Goal: Task Accomplishment & Management: Use online tool/utility

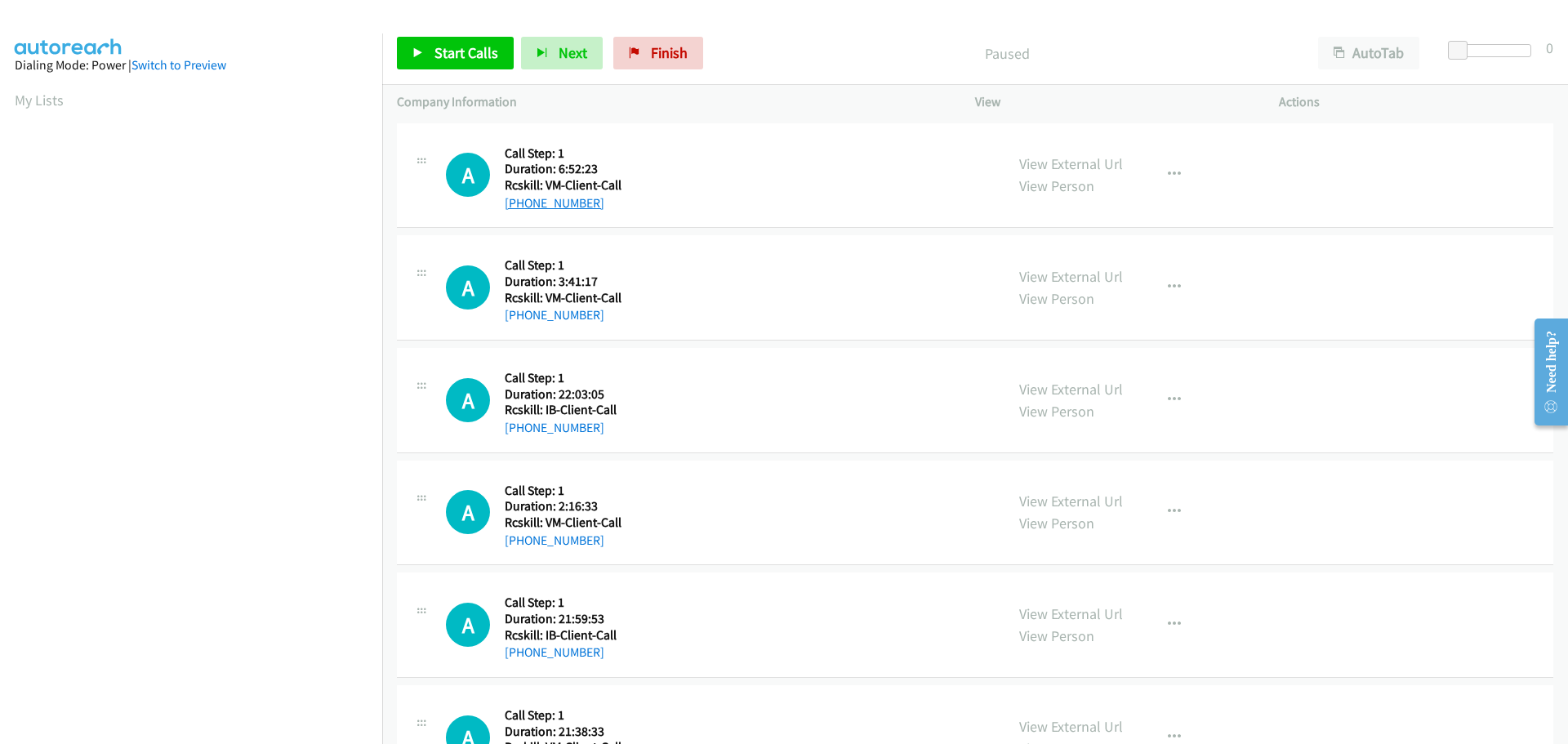
drag, startPoint x: 605, startPoint y: 208, endPoint x: 519, endPoint y: 205, distance: 86.1
click at [519, 205] on div "[PHONE_NUMBER]" at bounding box center [562, 203] width 117 height 19
copy link "[PHONE_NUMBER]"
click at [438, 51] on span "Start Calls" at bounding box center [466, 52] width 64 height 18
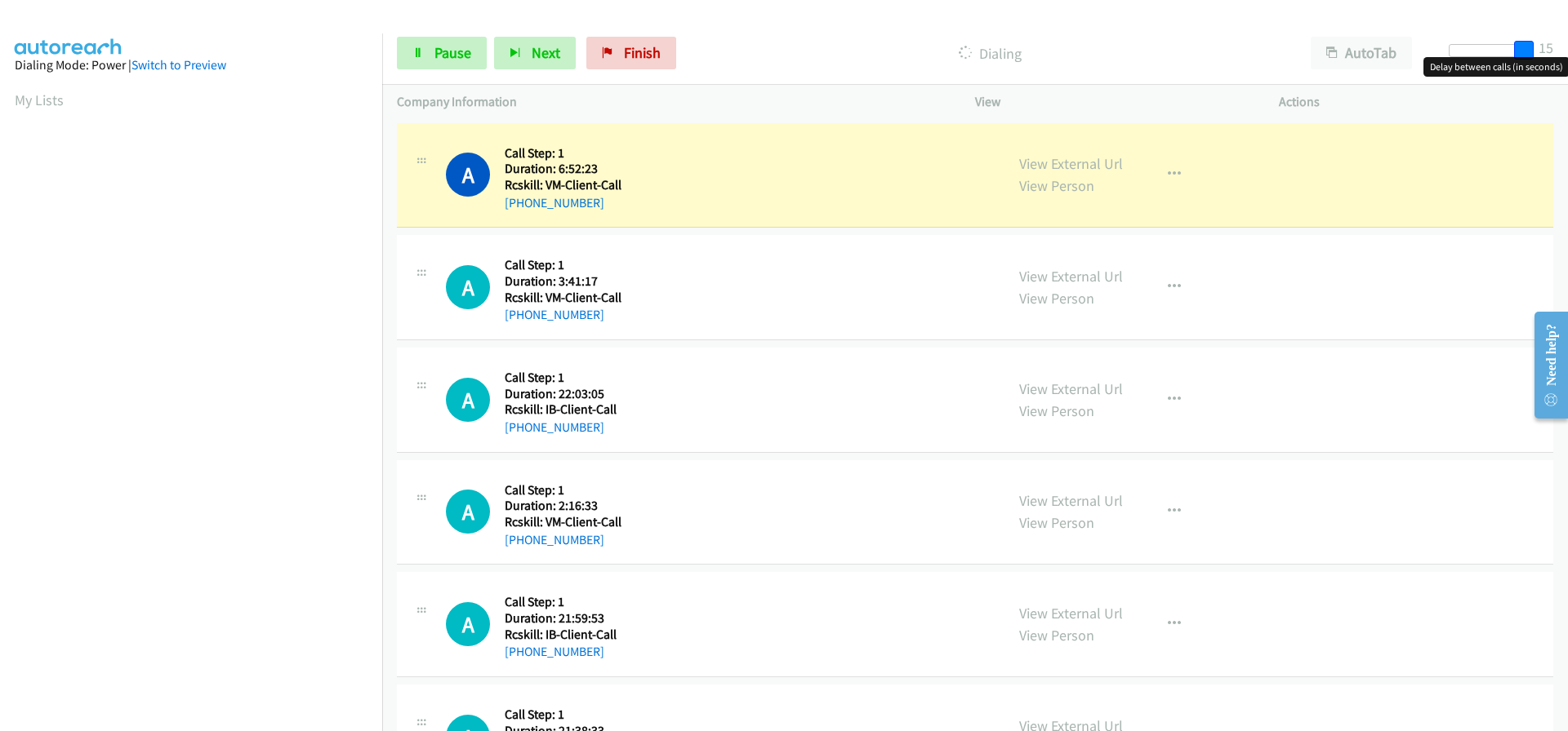
drag, startPoint x: 1466, startPoint y: 54, endPoint x: 1545, endPoint y: 53, distance: 79.0
click at [1545, 53] on div "Start Calls Pause Next Finish Dialing AutoTab AutoTab 15" at bounding box center [975, 53] width 1186 height 63
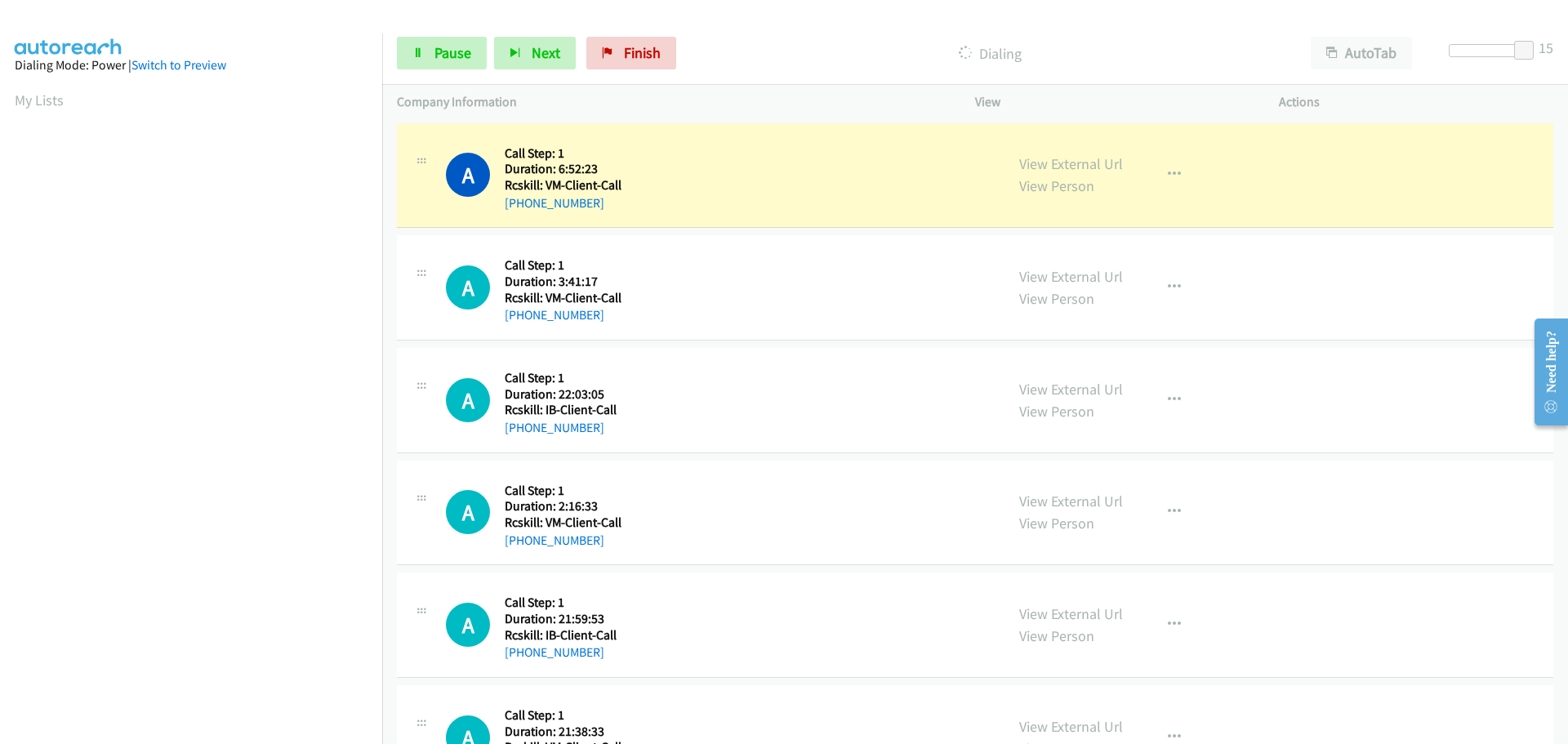
scroll to position [173, 0]
click at [434, 61] on span "Pause" at bounding box center [453, 52] width 37 height 18
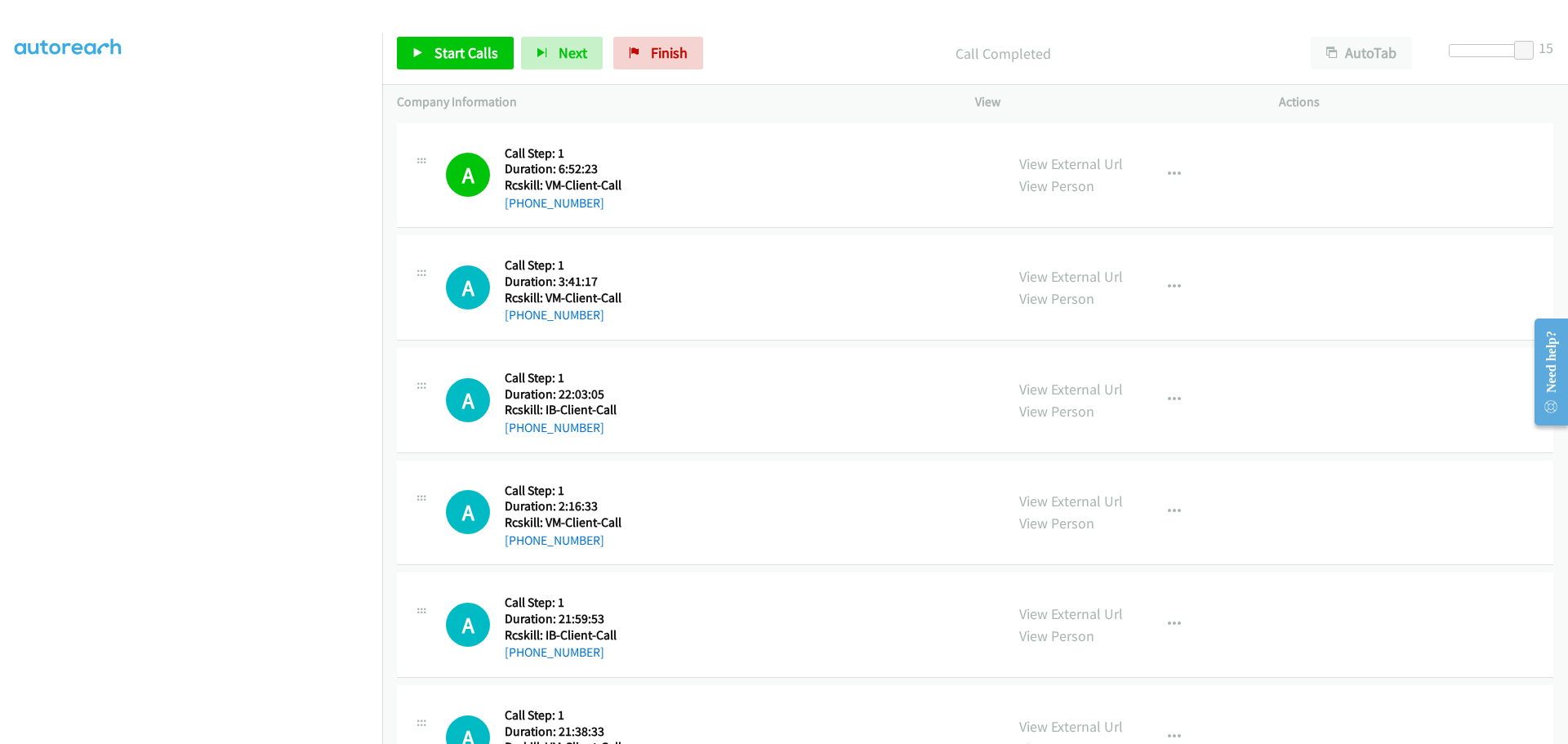
scroll to position [172, 0]
drag, startPoint x: 597, startPoint y: 310, endPoint x: 515, endPoint y: 315, distance: 82.2
click at [515, 315] on div "[PHONE_NUMBER]" at bounding box center [562, 315] width 117 height 19
copy link "[PHONE_NUMBER]"
click at [457, 55] on span "Start Calls" at bounding box center [466, 52] width 64 height 18
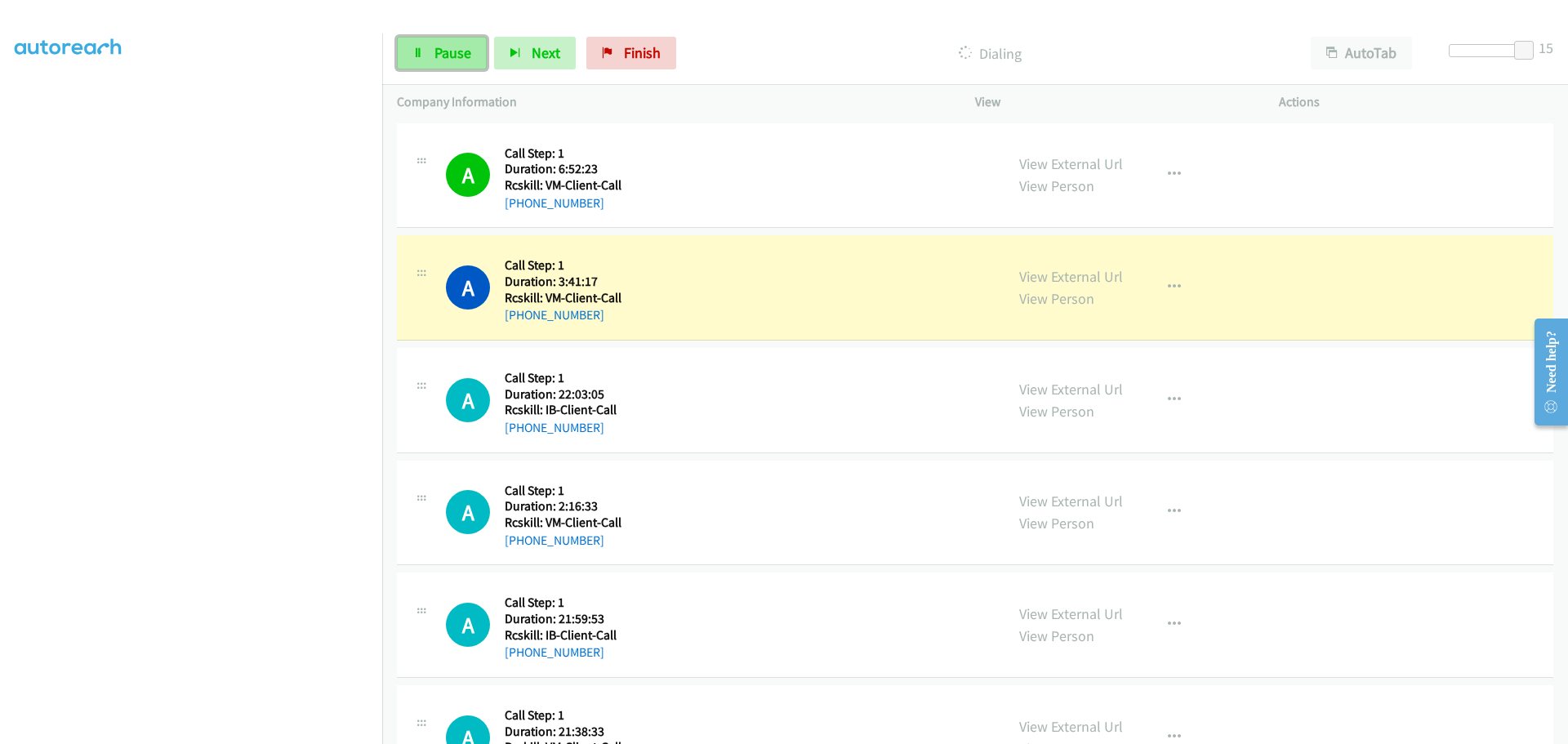
click at [449, 43] on span "Pause" at bounding box center [453, 52] width 37 height 18
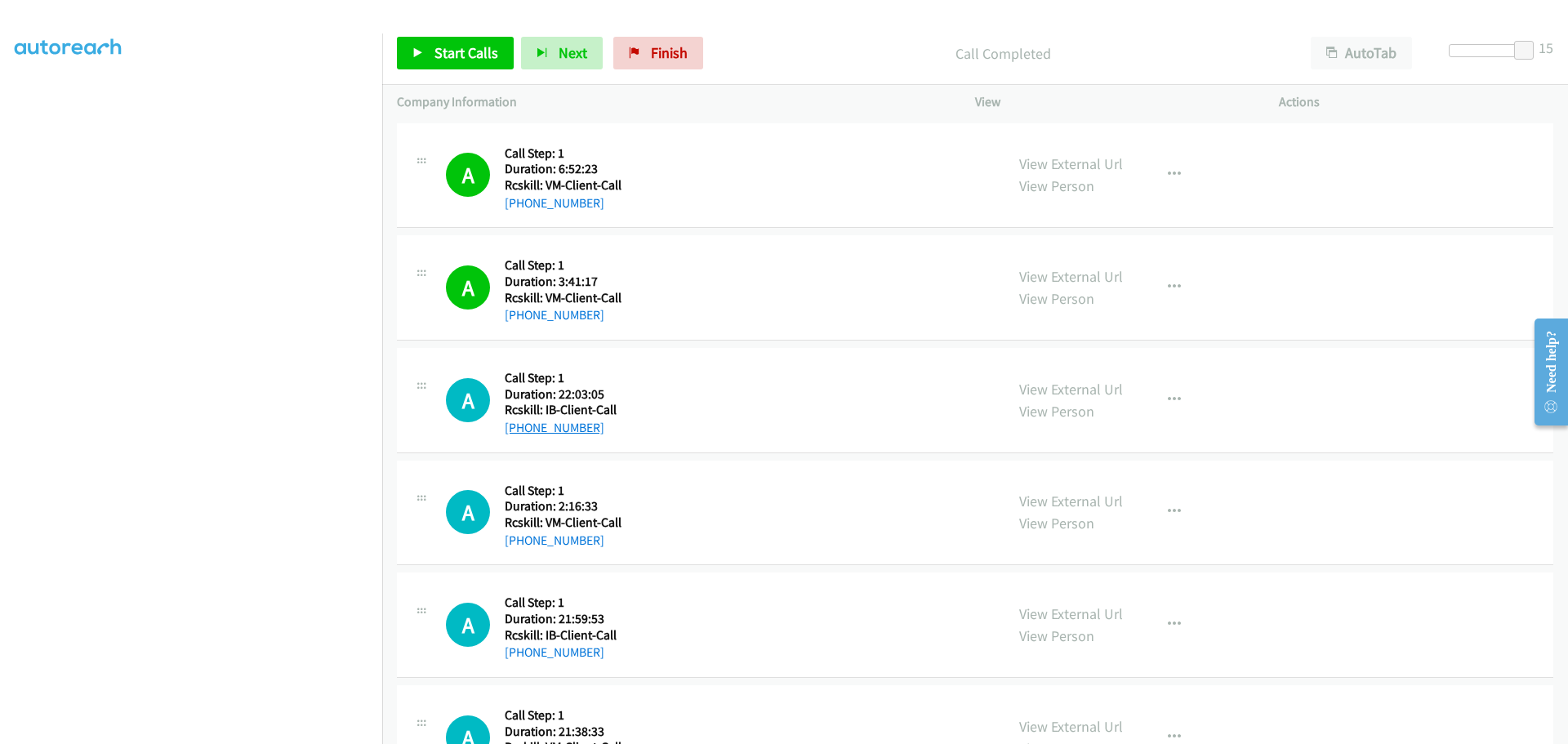
drag, startPoint x: 604, startPoint y: 431, endPoint x: 519, endPoint y: 433, distance: 85.0
click at [519, 433] on div "[PHONE_NUMBER]" at bounding box center [562, 428] width 116 height 19
copy link "[PHONE_NUMBER]"
click at [419, 389] on icon at bounding box center [421, 388] width 19 height 8
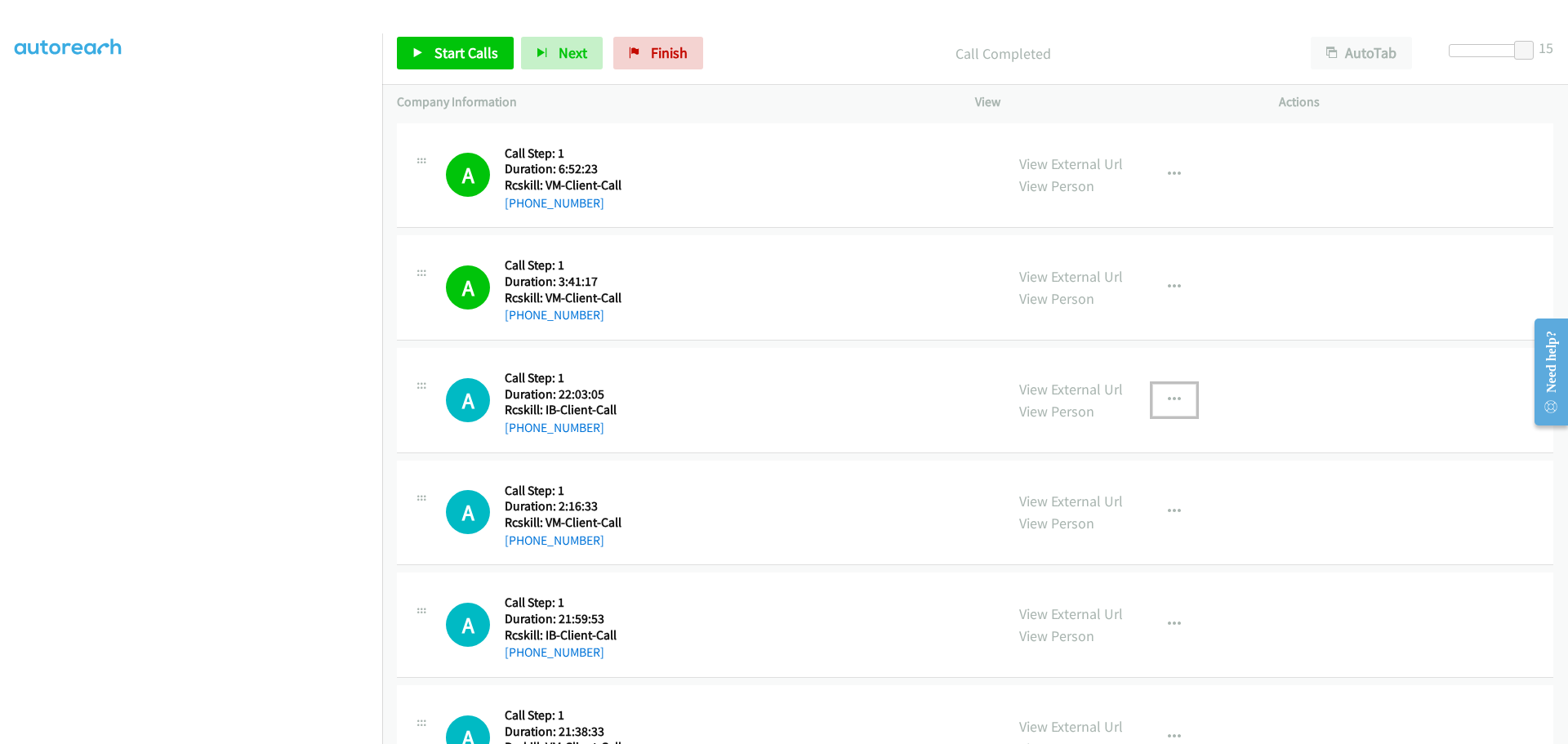
click at [1168, 400] on icon "button" at bounding box center [1174, 400] width 13 height 13
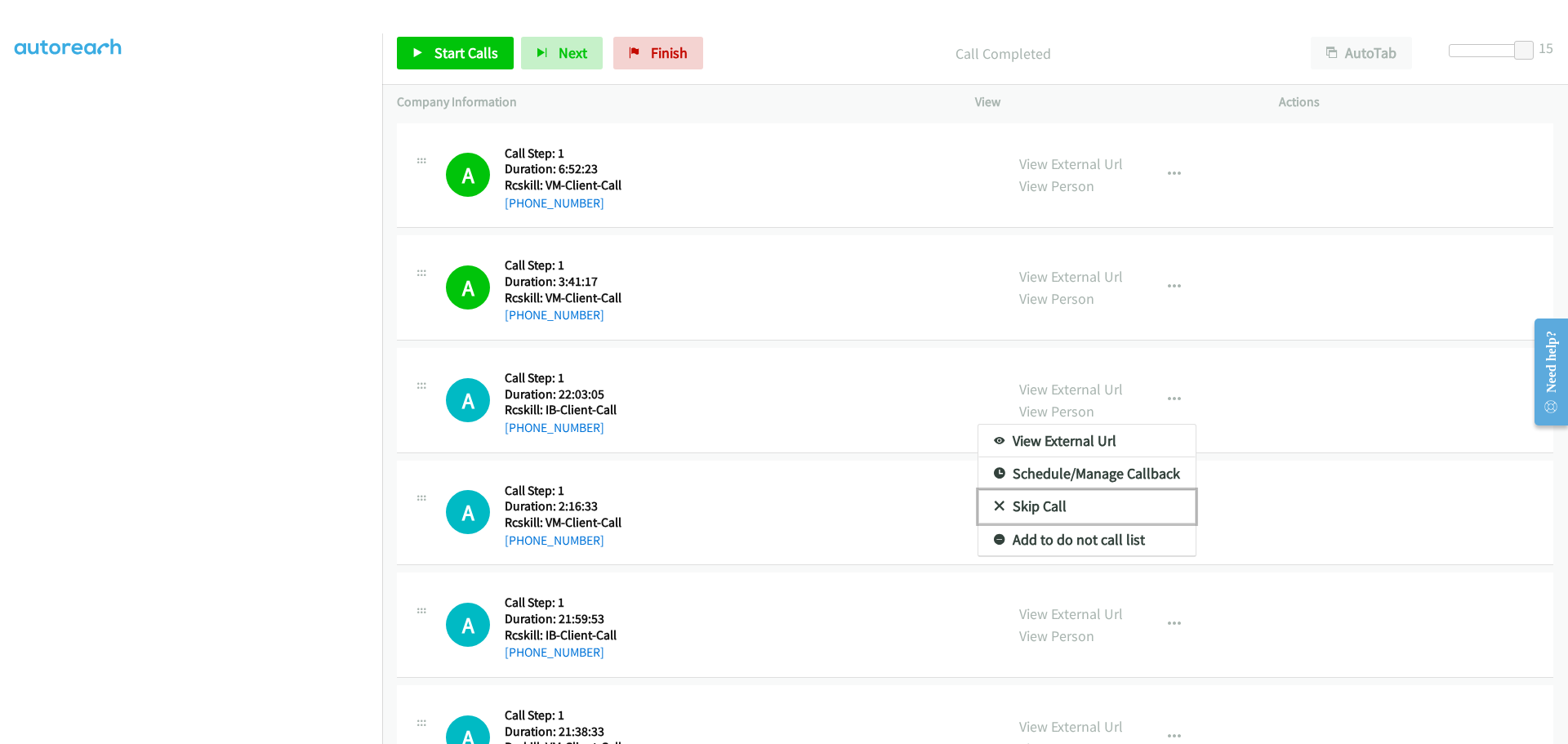
click at [1025, 503] on link "Skip Call" at bounding box center [1087, 506] width 217 height 32
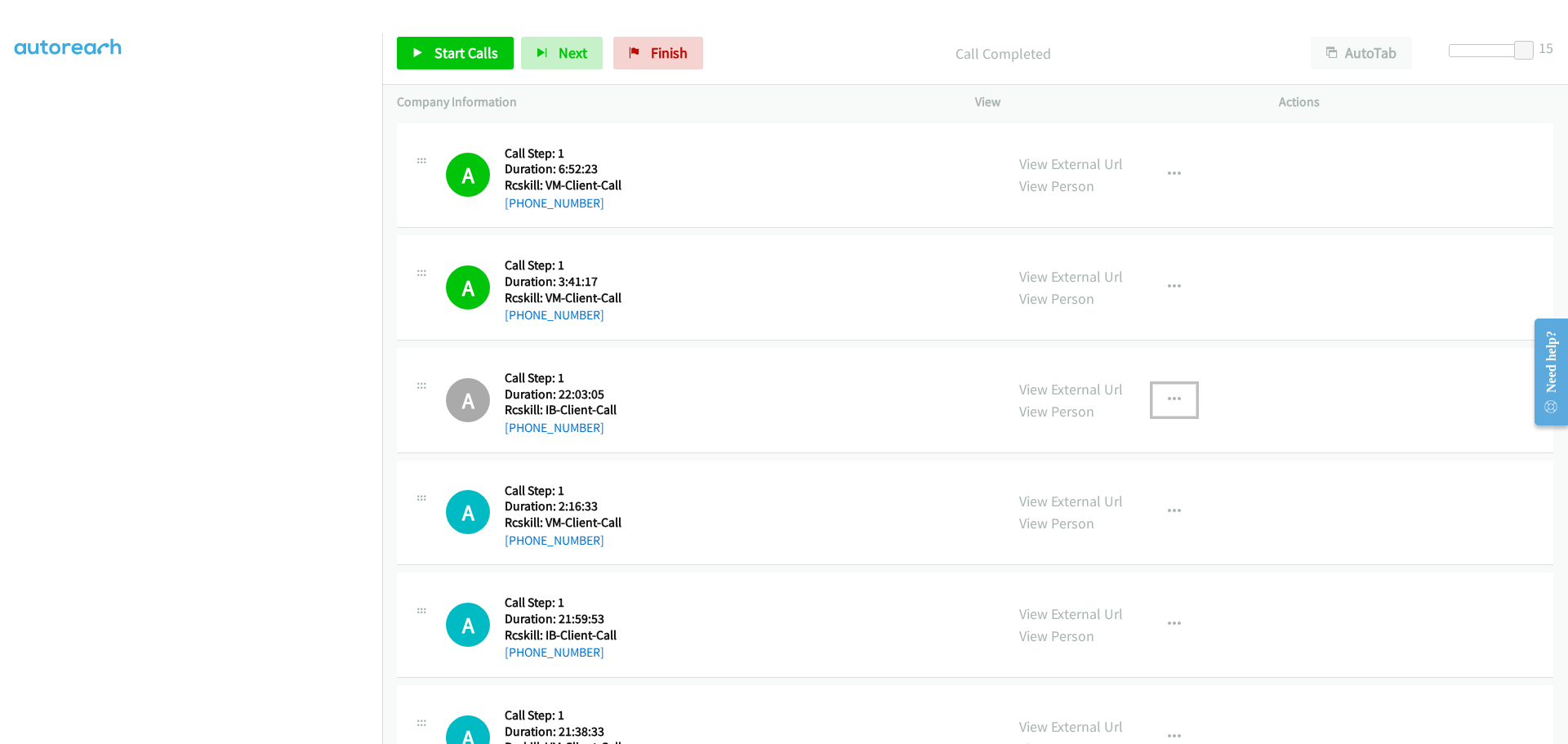
click at [1171, 396] on icon "button" at bounding box center [1174, 400] width 13 height 13
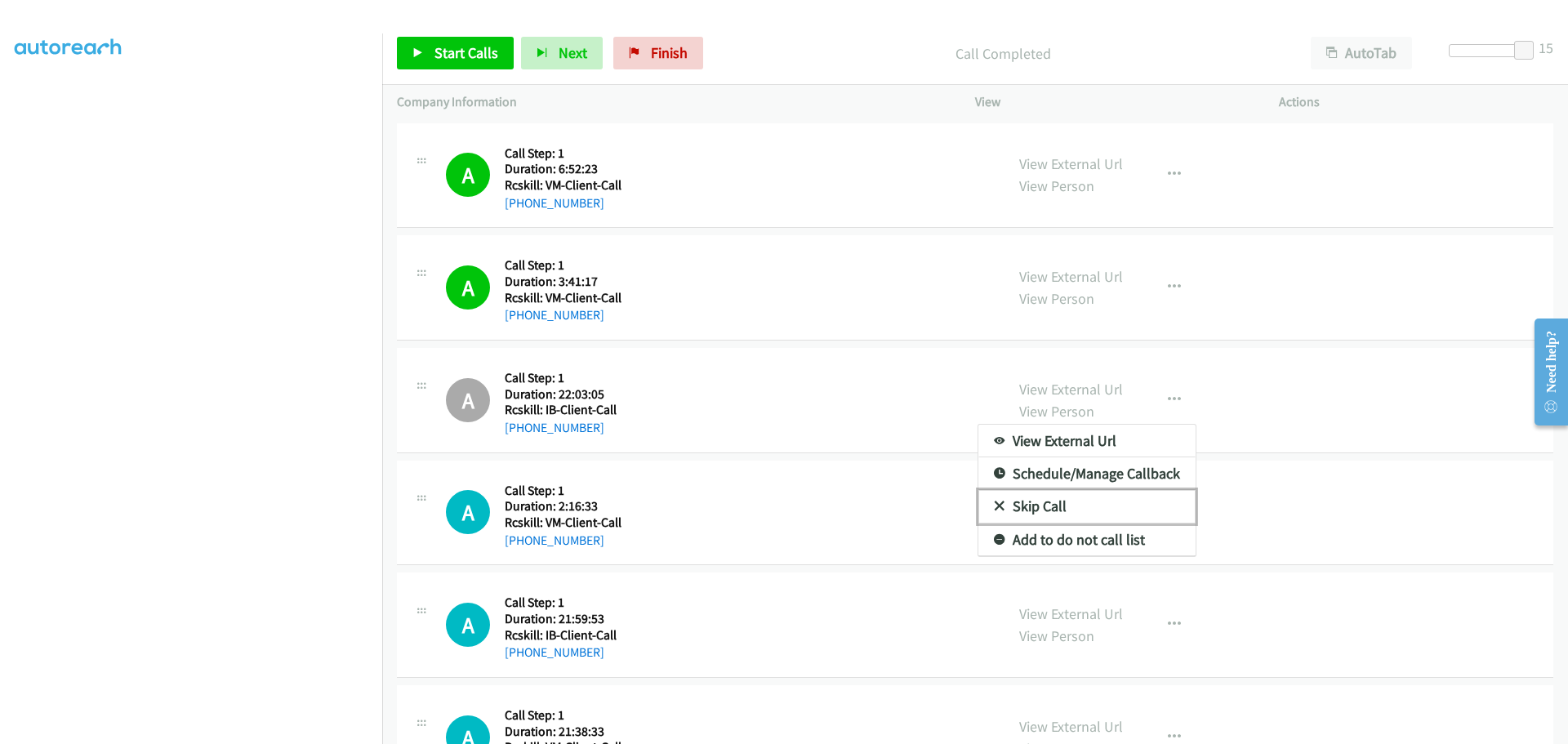
click at [1036, 504] on link "Skip Call" at bounding box center [1087, 506] width 217 height 32
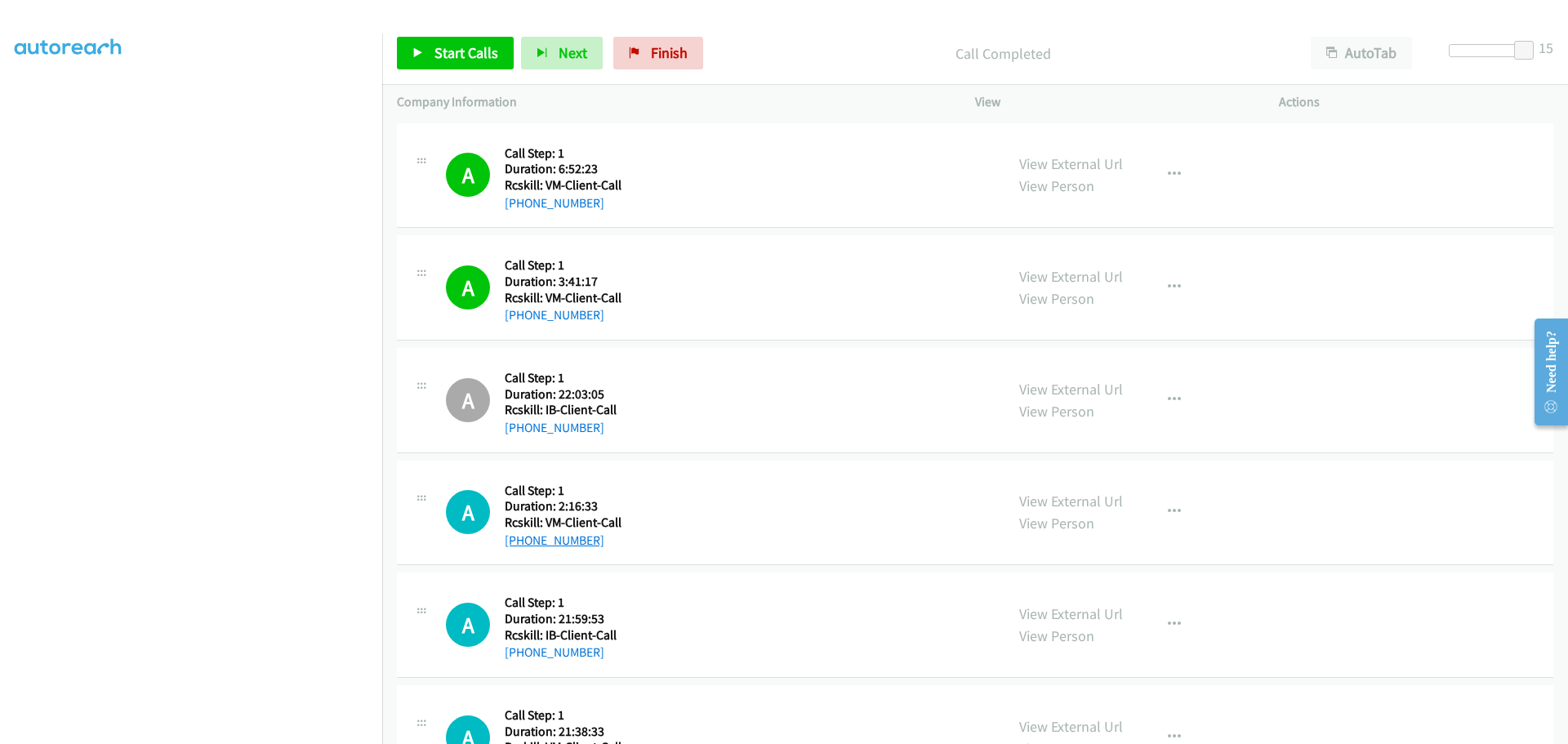
drag, startPoint x: 601, startPoint y: 543, endPoint x: 519, endPoint y: 548, distance: 82.2
click at [519, 548] on div "[PHONE_NUMBER]" at bounding box center [562, 541] width 117 height 19
copy link "[PHONE_NUMBER]"
click at [1168, 512] on icon "button" at bounding box center [1174, 512] width 13 height 13
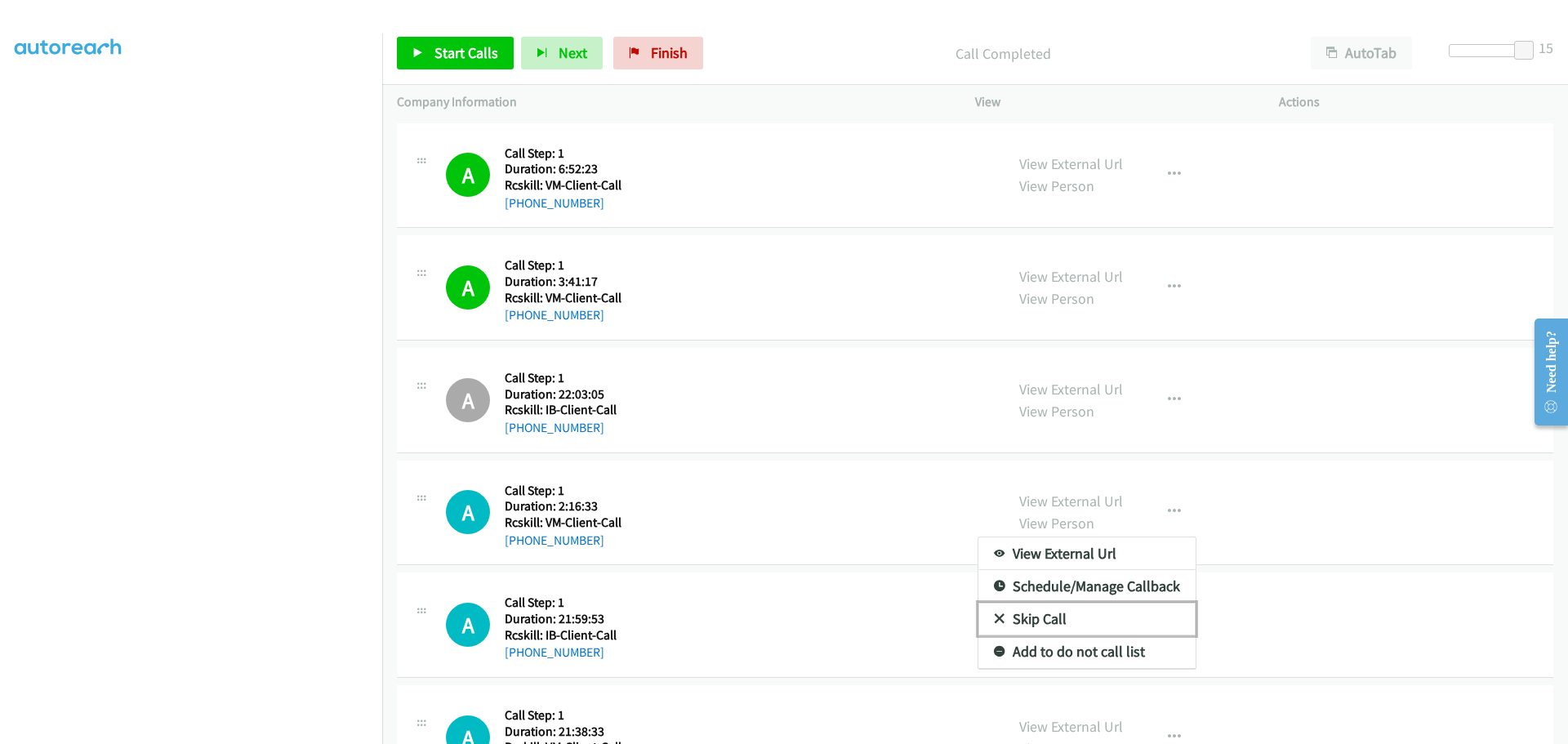
click at [1012, 620] on link "Skip Call" at bounding box center [1087, 619] width 217 height 32
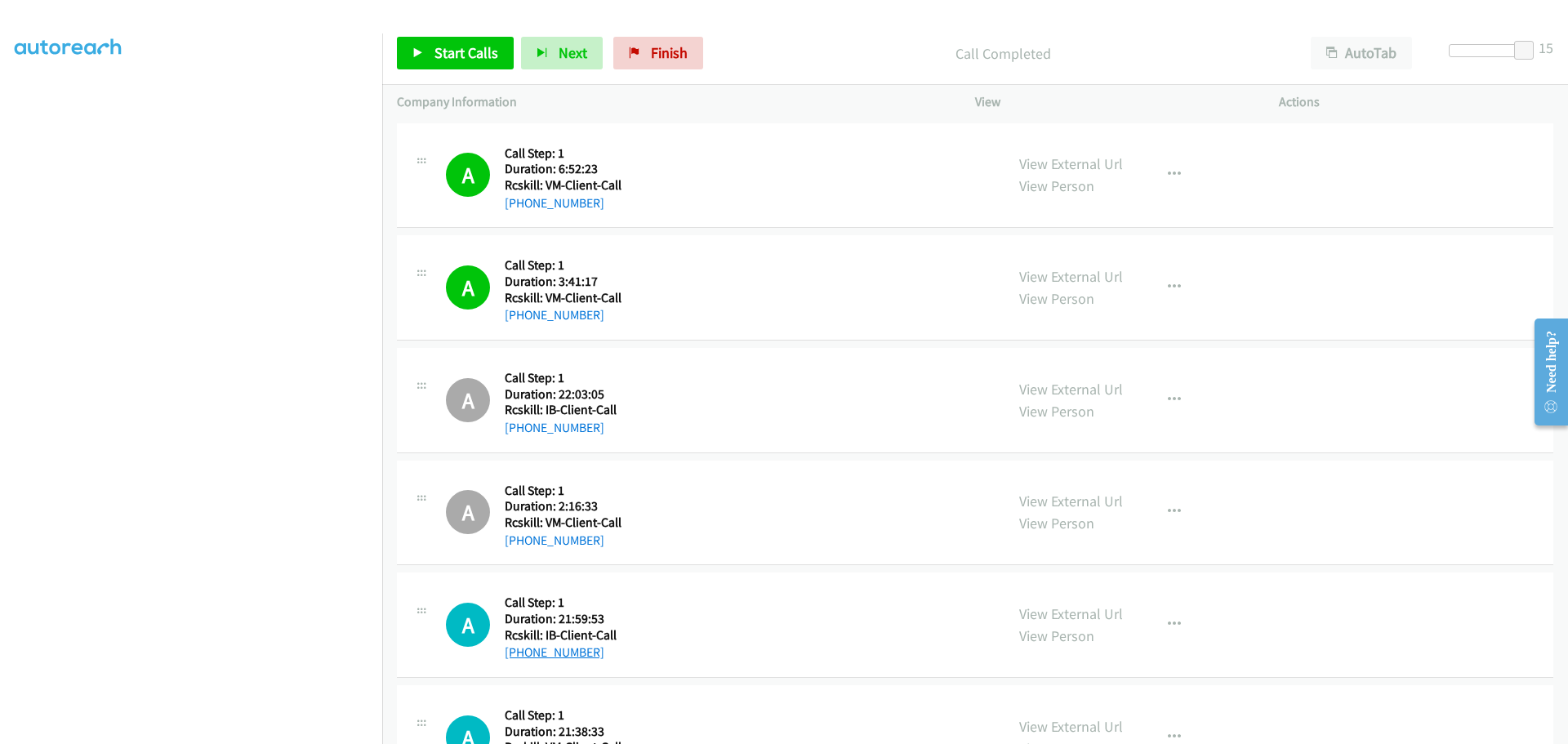
drag, startPoint x: 604, startPoint y: 655, endPoint x: 519, endPoint y: 654, distance: 85.0
click at [519, 654] on div "[PHONE_NUMBER]" at bounding box center [562, 653] width 116 height 19
copy link "[PHONE_NUMBER]"
click at [459, 60] on span "Start Calls" at bounding box center [466, 52] width 64 height 18
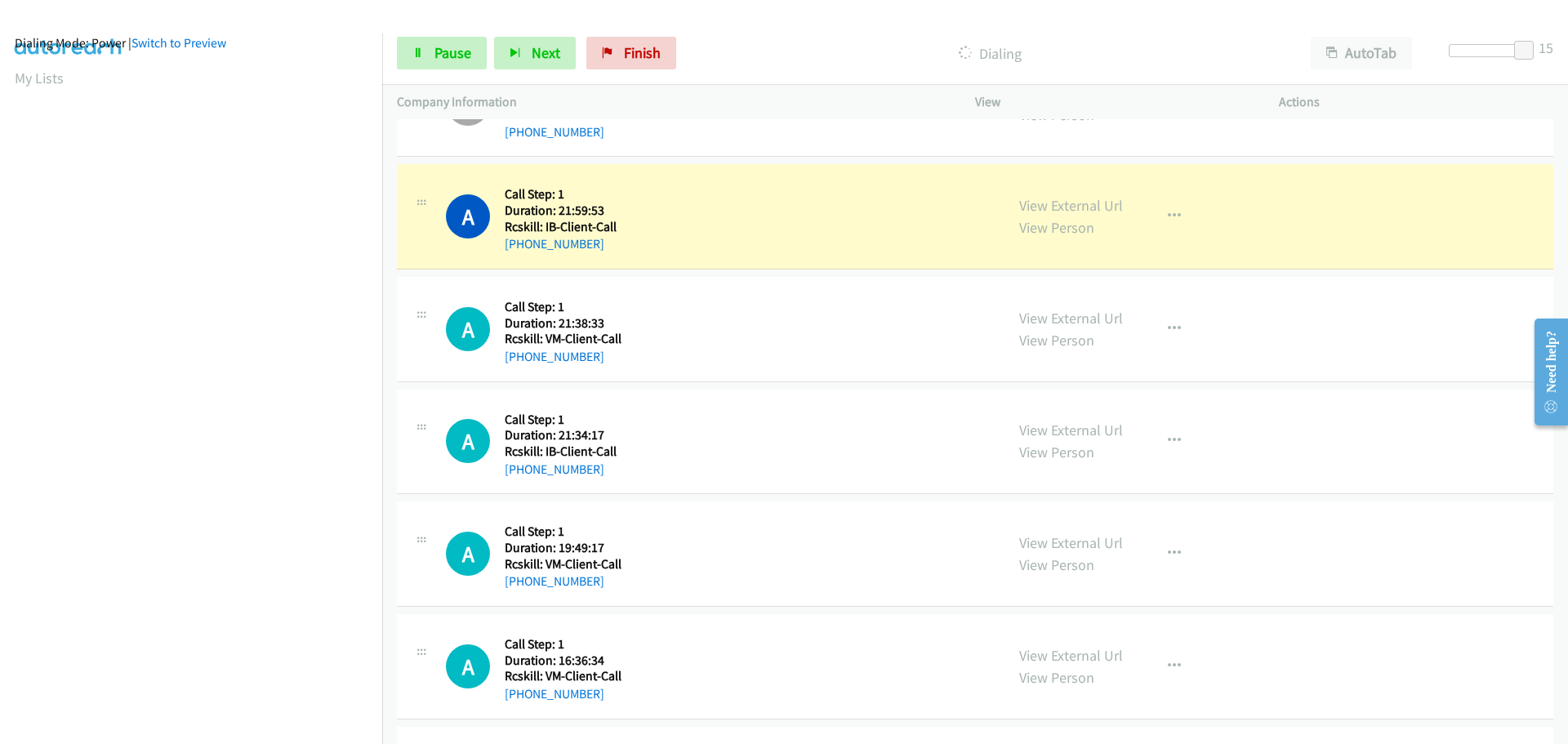
scroll to position [173, 0]
click at [446, 54] on span "Pause" at bounding box center [453, 52] width 37 height 18
drag, startPoint x: 603, startPoint y: 359, endPoint x: 517, endPoint y: 358, distance: 86.0
click at [517, 358] on div "[PHONE_NUMBER]" at bounding box center [562, 357] width 117 height 19
copy link "[PHONE_NUMBER]"
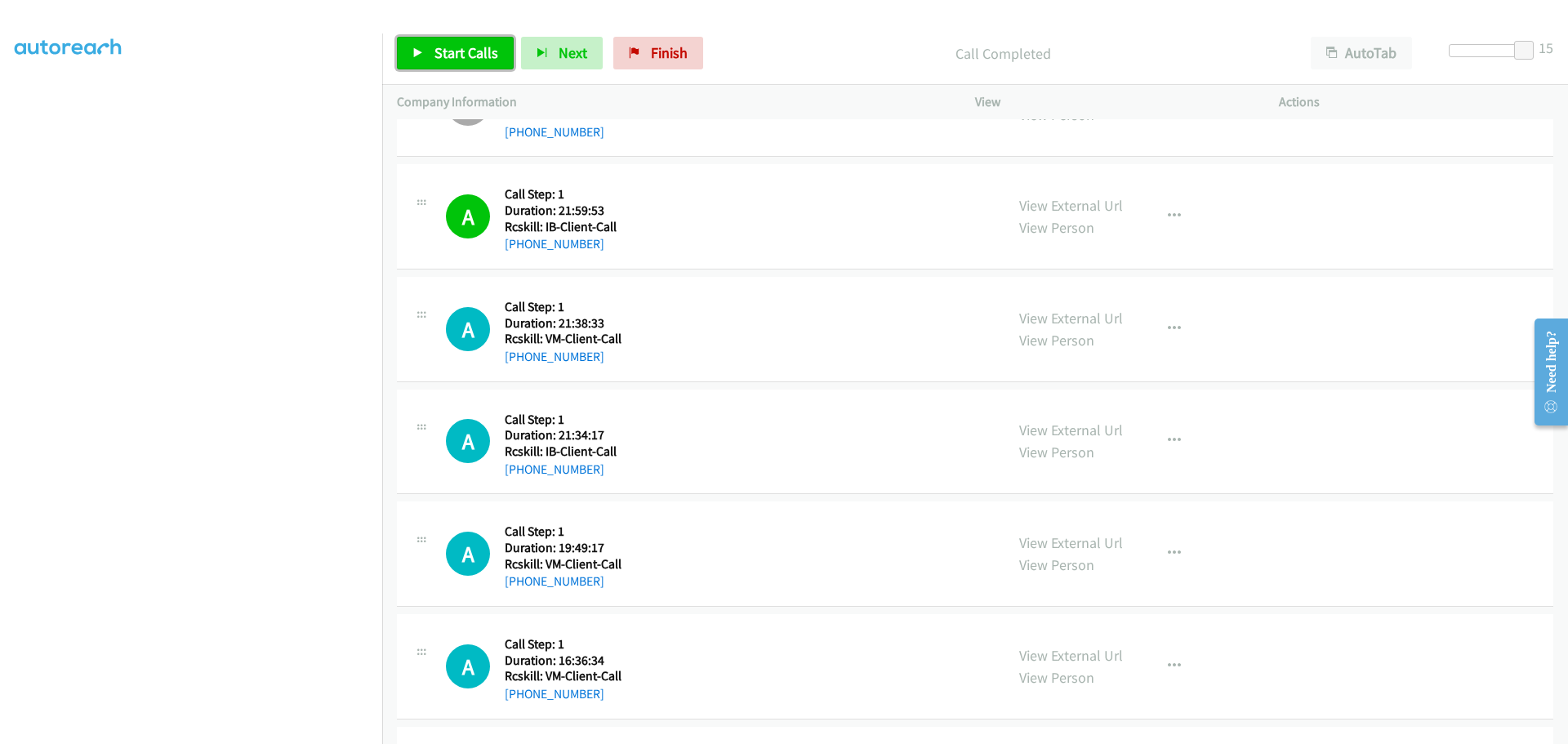
click at [456, 49] on span "Start Calls" at bounding box center [466, 52] width 64 height 18
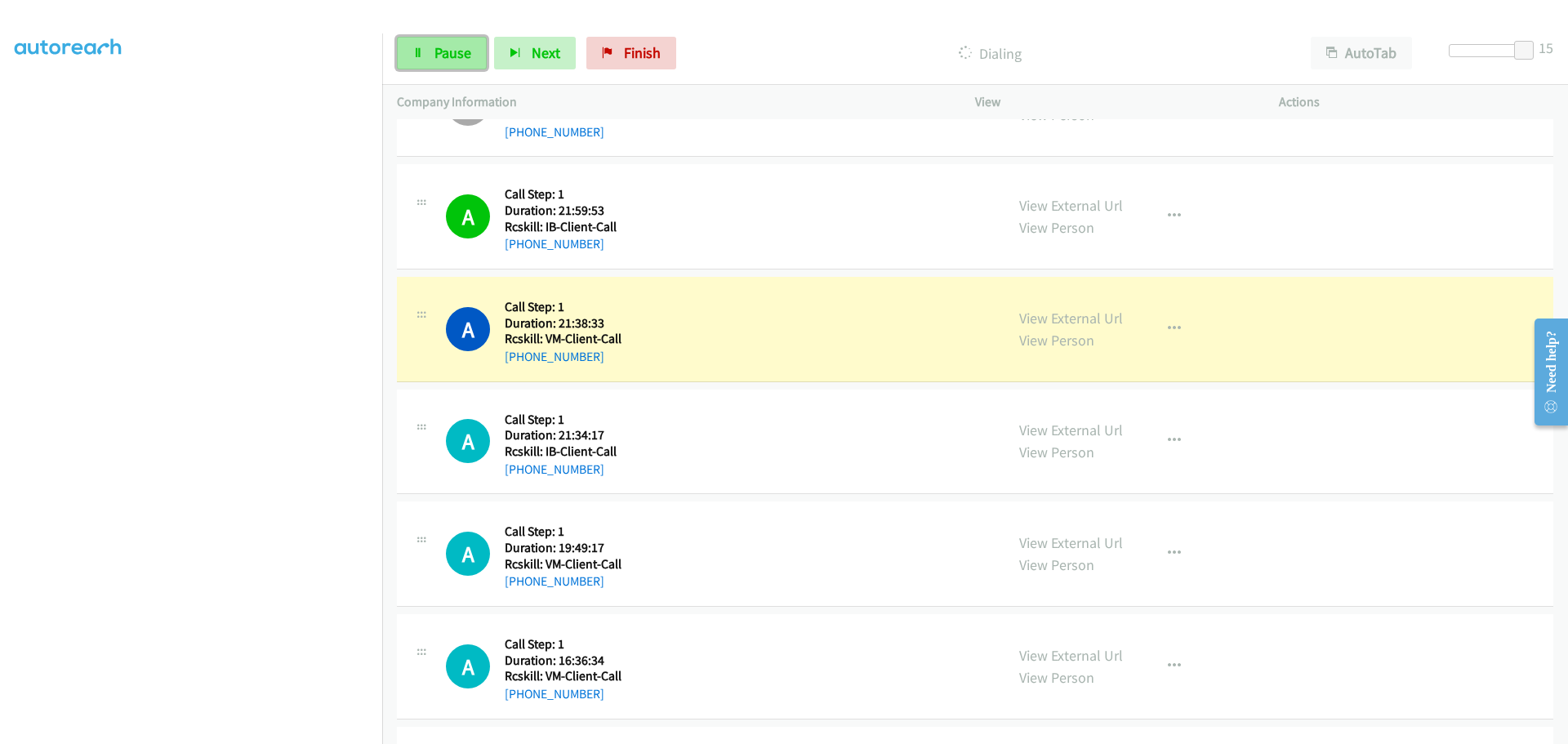
click at [460, 60] on span "Pause" at bounding box center [453, 52] width 37 height 18
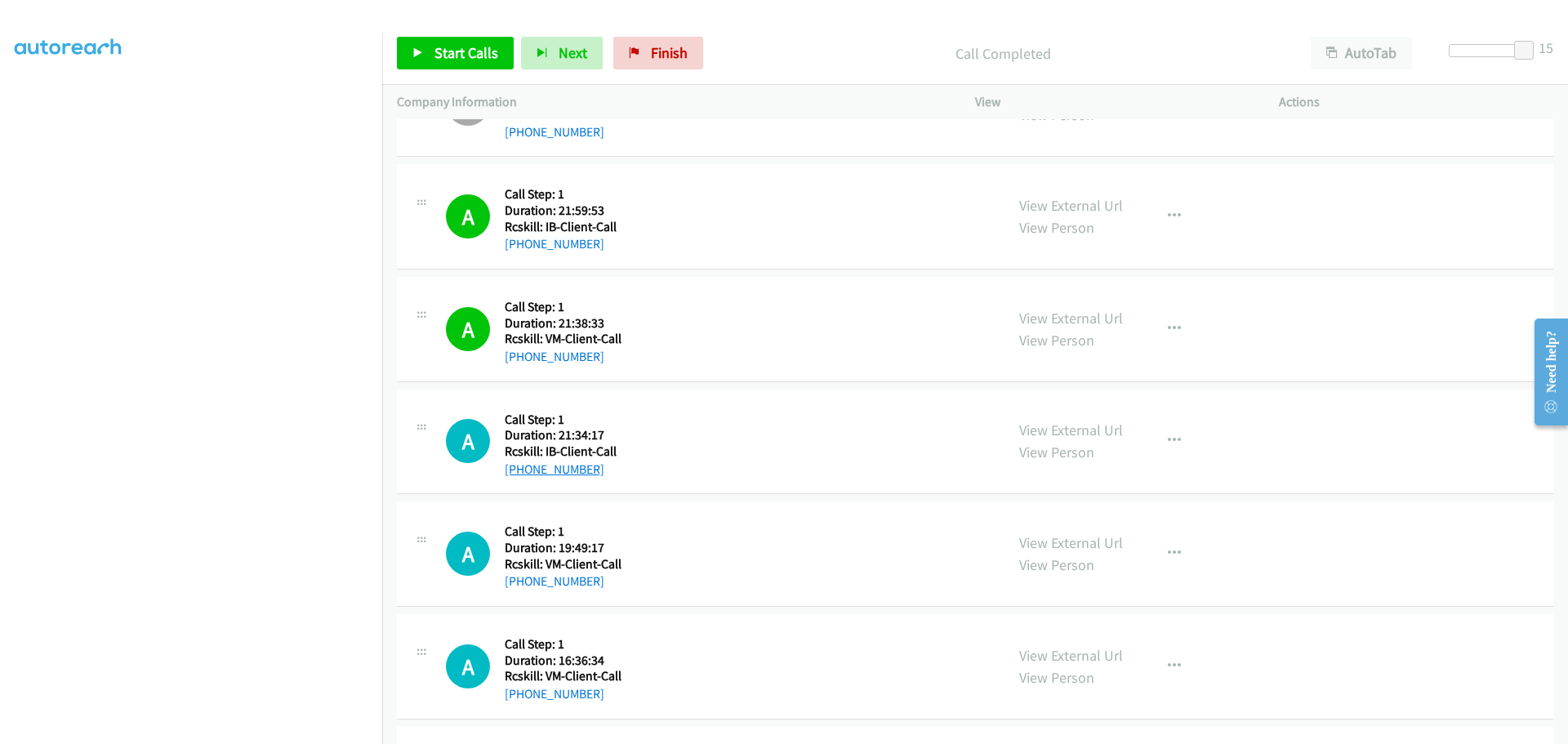
drag, startPoint x: 599, startPoint y: 472, endPoint x: 521, endPoint y: 468, distance: 78.1
click at [521, 468] on div "[PHONE_NUMBER]" at bounding box center [562, 470] width 116 height 19
copy link "[PHONE_NUMBER]"
click at [460, 54] on span "Start Calls" at bounding box center [466, 52] width 64 height 18
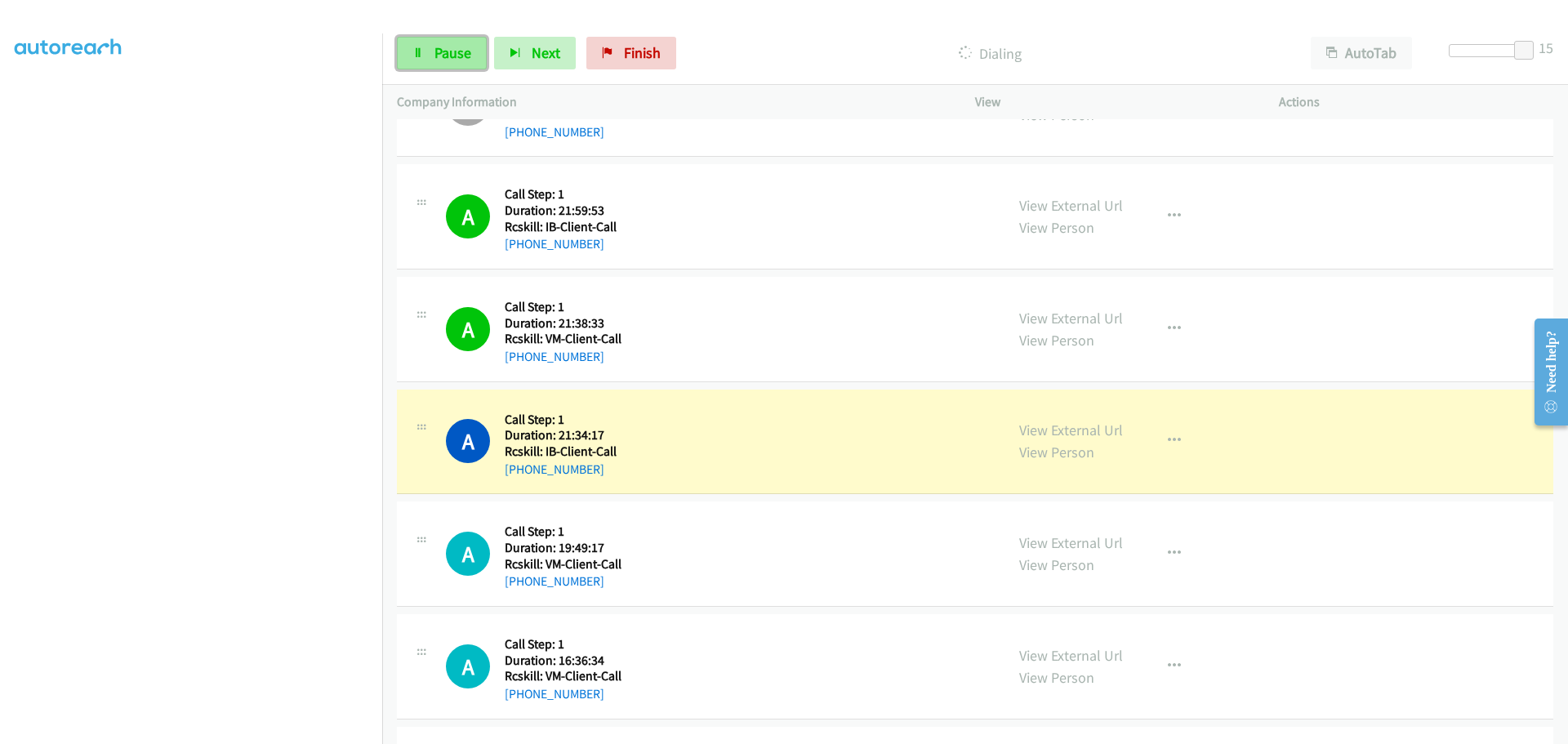
click at [455, 64] on link "Pause" at bounding box center [441, 53] width 90 height 32
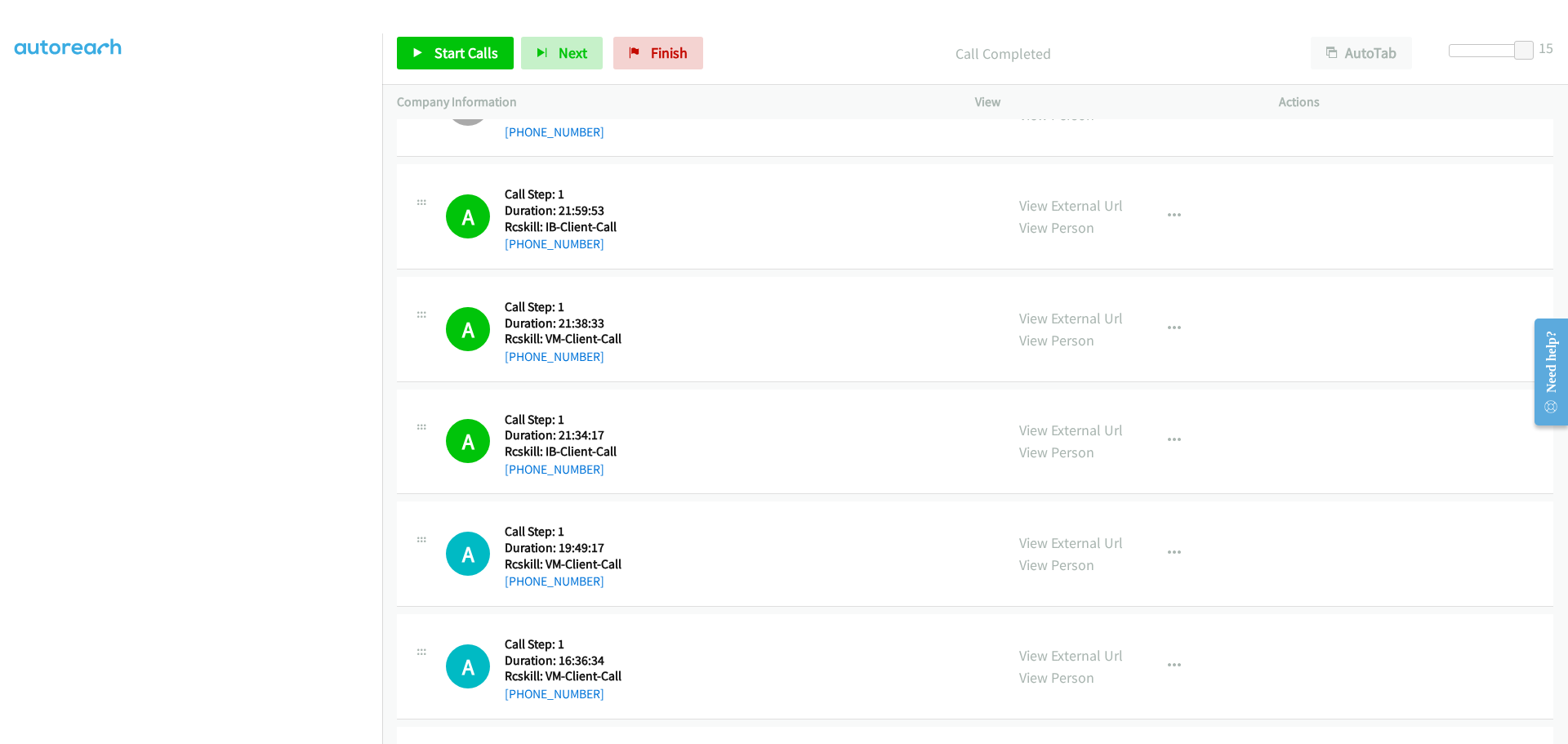
drag, startPoint x: 601, startPoint y: 584, endPoint x: 748, endPoint y: 572, distance: 147.5
click at [706, 598] on div "A Callback Scheduled Call Step: 1 America/[GEOGRAPHIC_DATA] Duration: 19:49:17 …" at bounding box center [975, 554] width 1156 height 105
click at [748, 571] on div "A Callback Scheduled Call Step: 1 America/[GEOGRAPHIC_DATA] Duration: 19:49:17 …" at bounding box center [717, 554] width 544 height 75
click at [1172, 551] on icon "button" at bounding box center [1174, 554] width 13 height 13
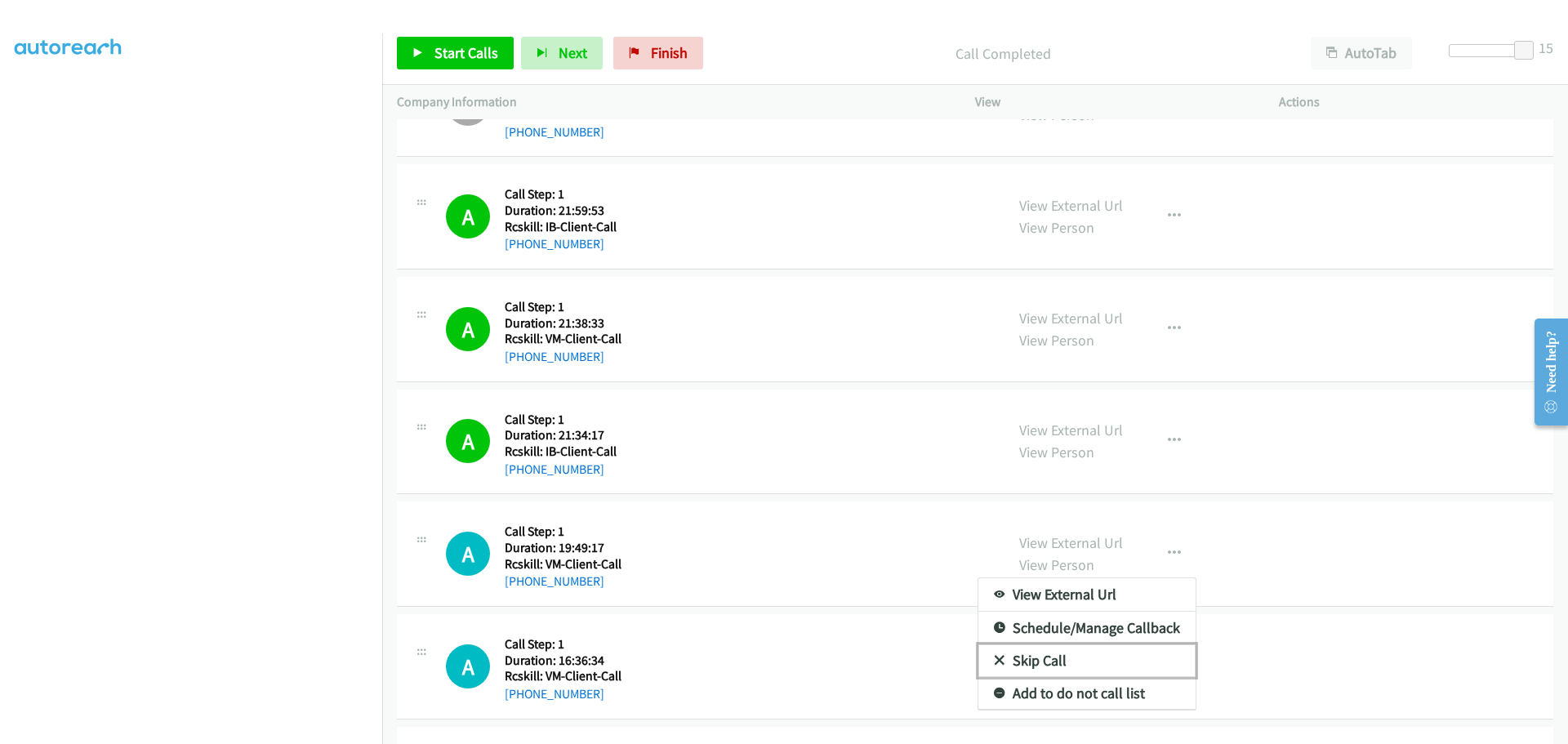
click at [1038, 662] on link "Skip Call" at bounding box center [1087, 661] width 217 height 32
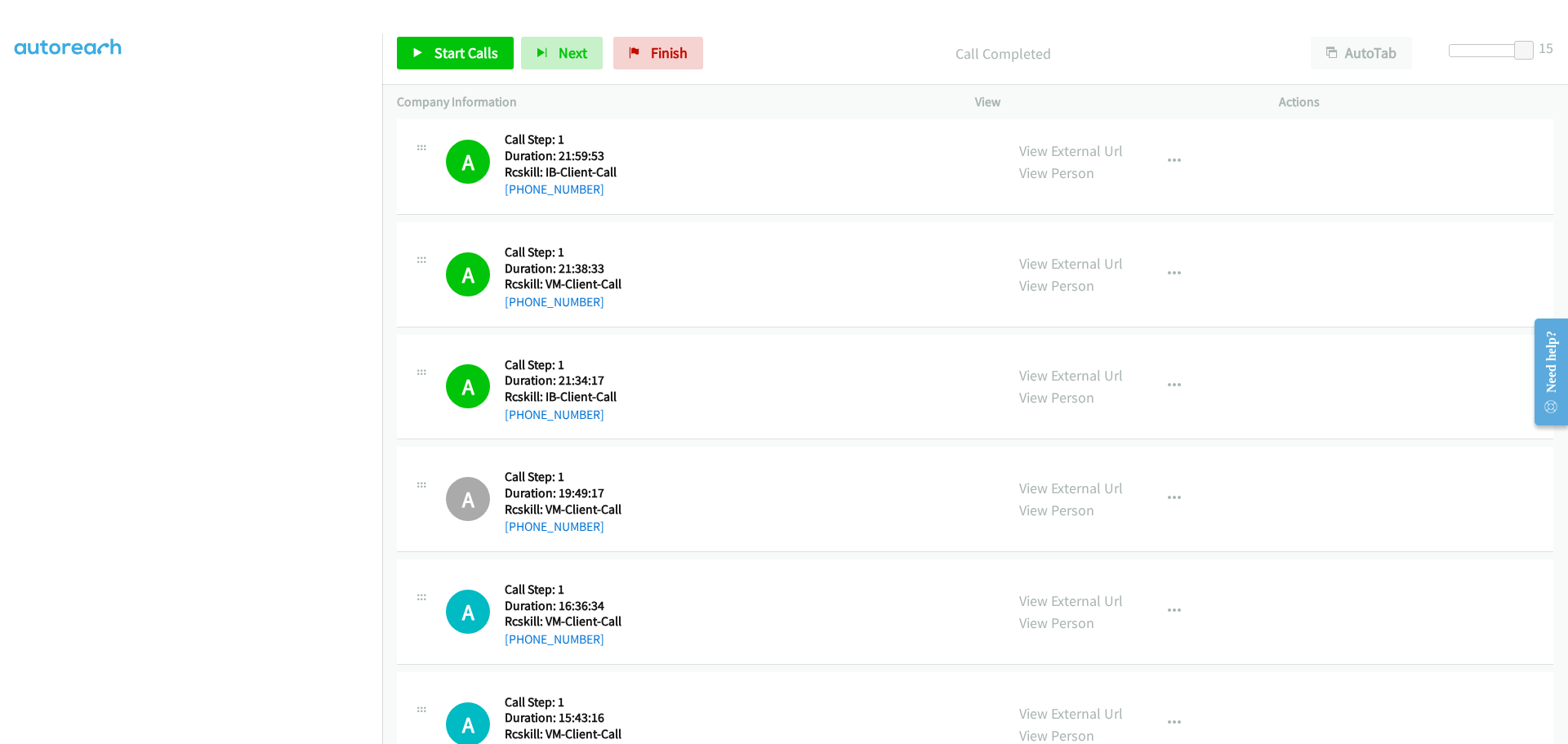
scroll to position [490, 0]
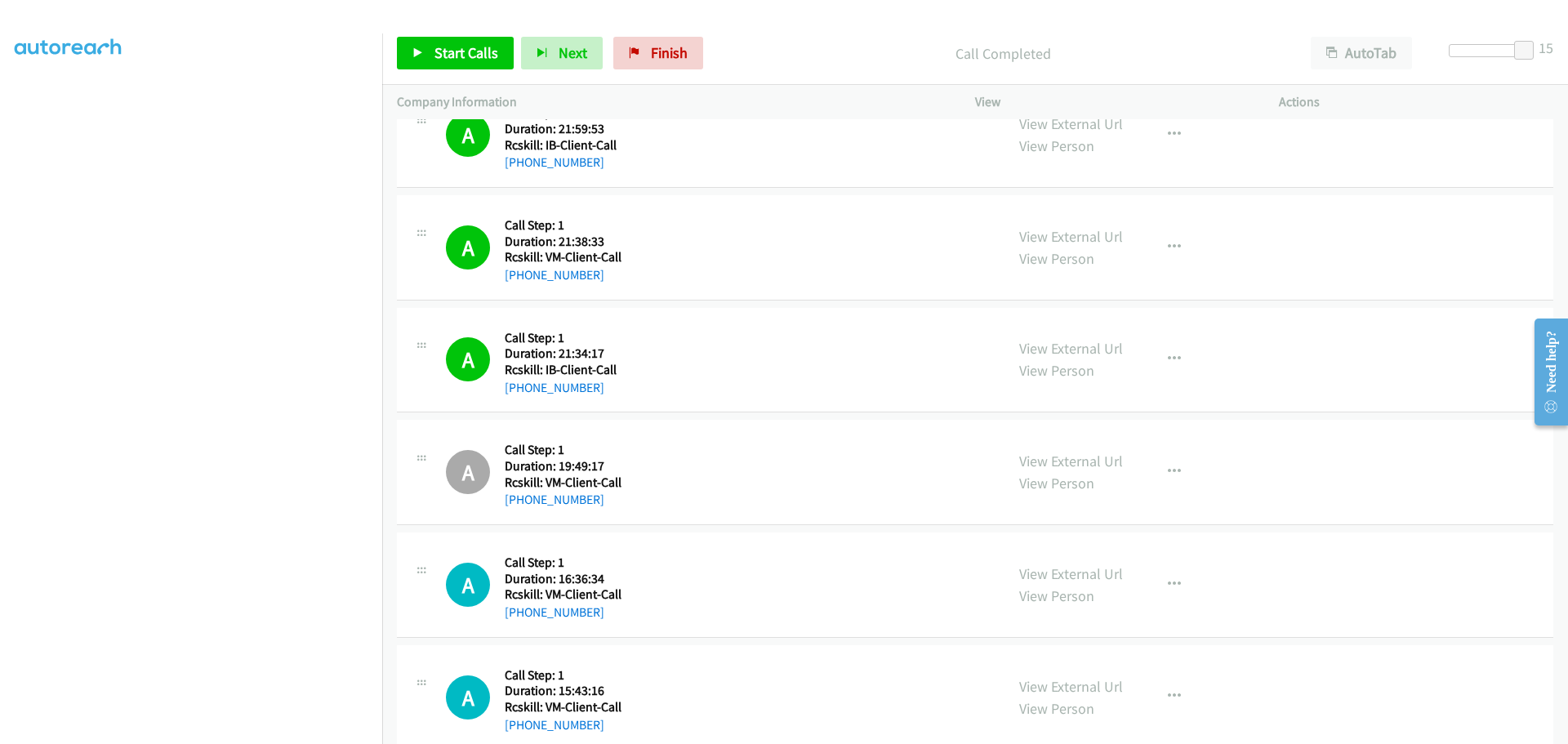
drag, startPoint x: 600, startPoint y: 618, endPoint x: 517, endPoint y: 624, distance: 83.2
click at [517, 624] on div "A Callback Scheduled Call Step: 1 America/New_York Duration: 16:36:34 Rcskill: …" at bounding box center [975, 585] width 1156 height 105
copy link "[PHONE_NUMBER]"
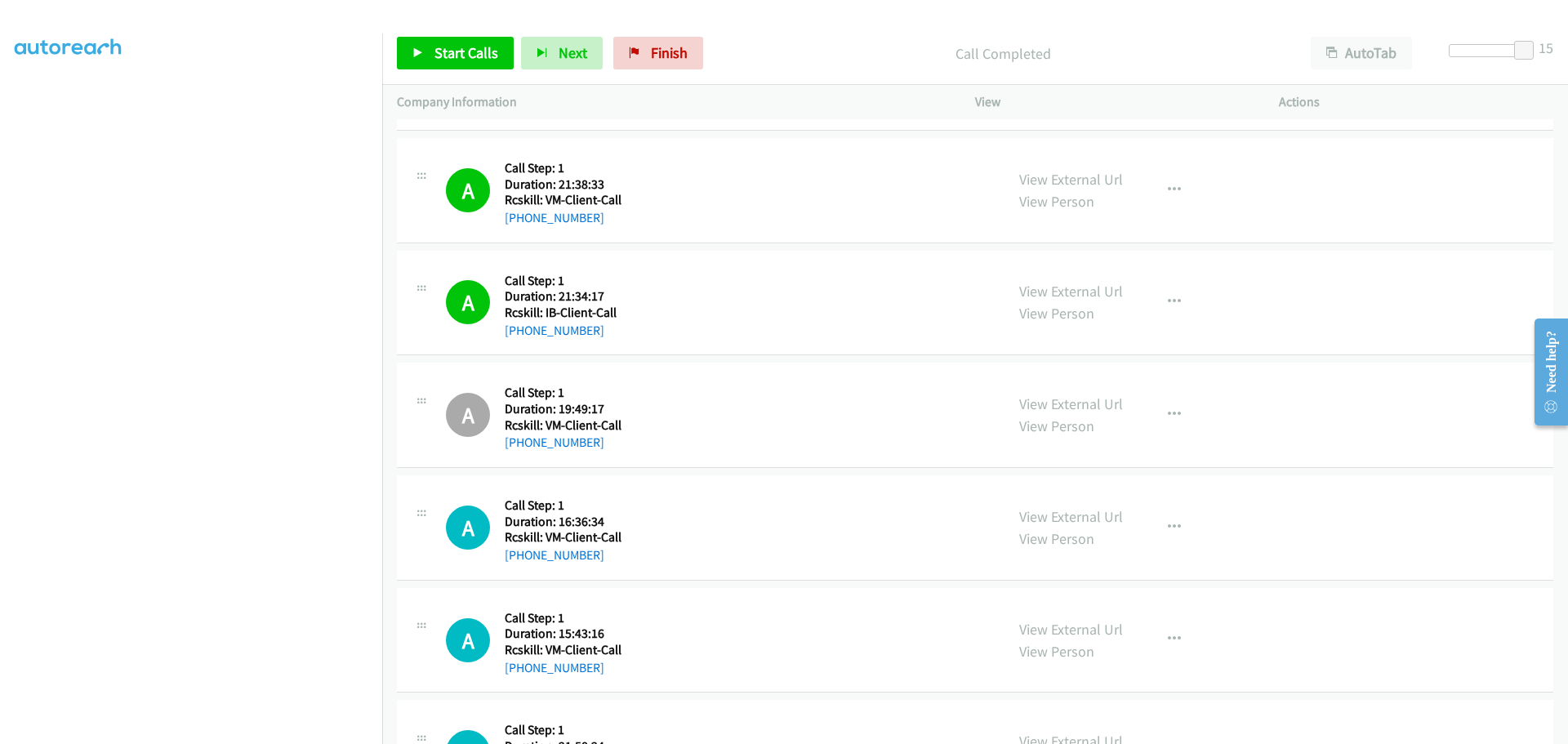
scroll to position [572, 0]
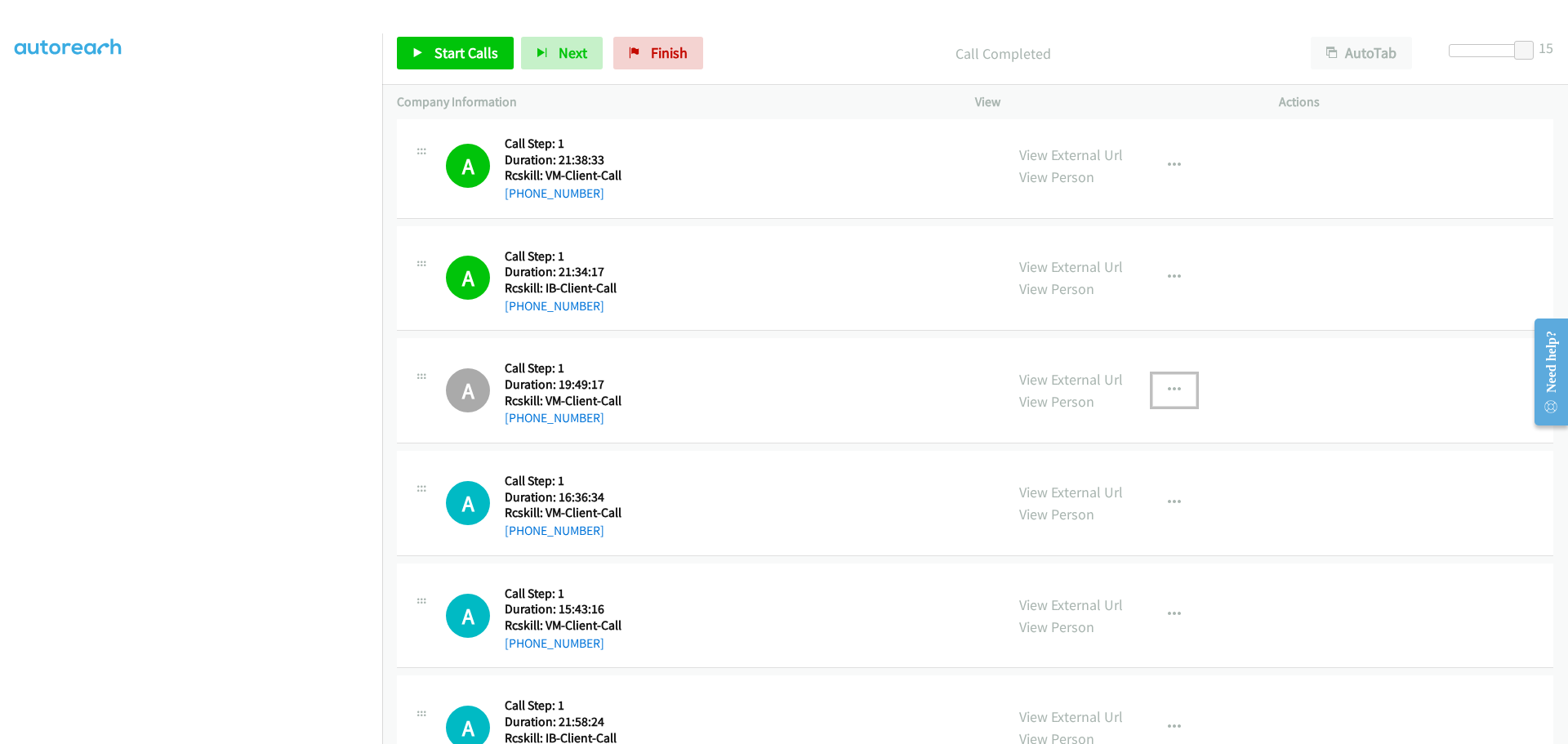
click at [1169, 388] on icon "button" at bounding box center [1174, 390] width 13 height 13
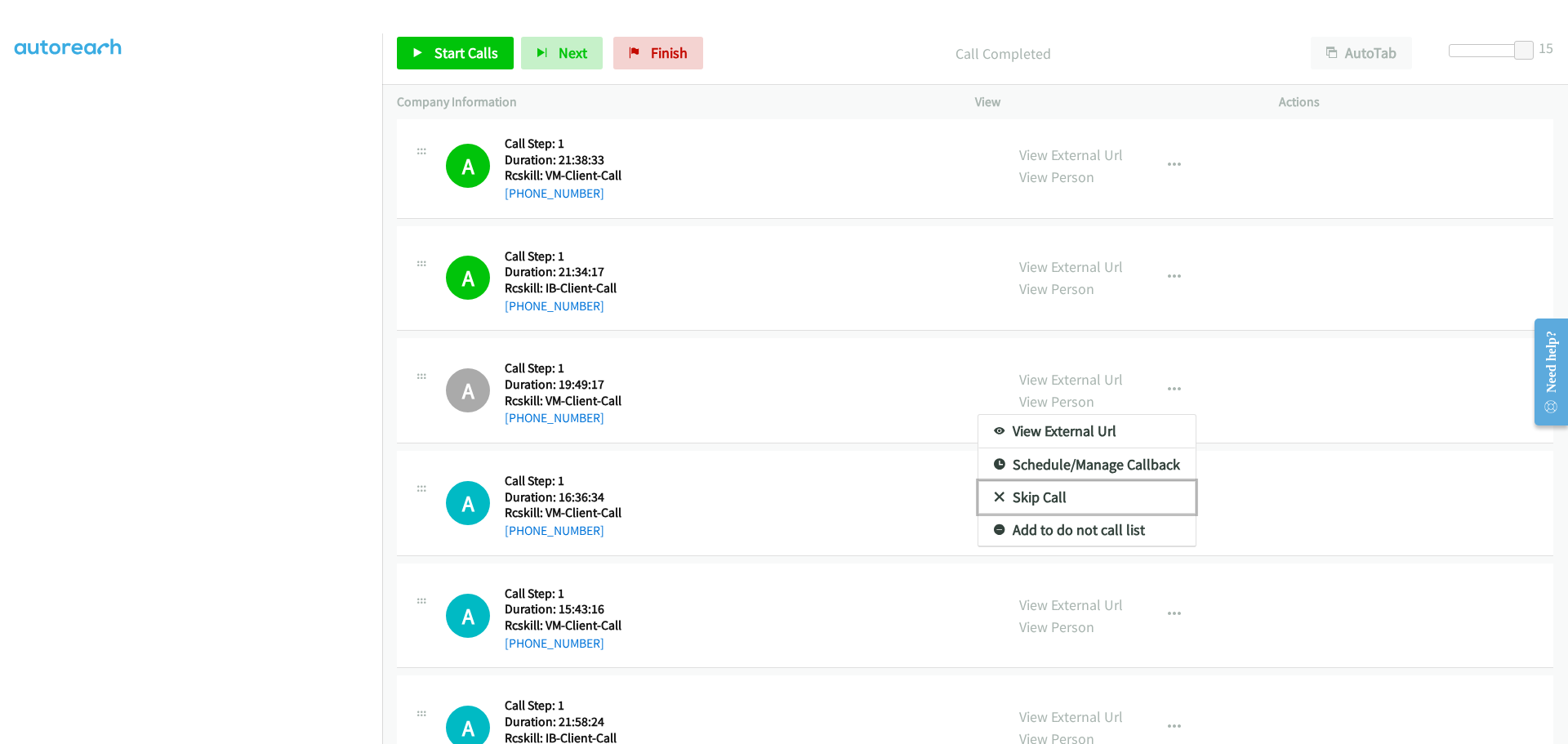
click at [1008, 495] on link "Skip Call" at bounding box center [1087, 497] width 217 height 32
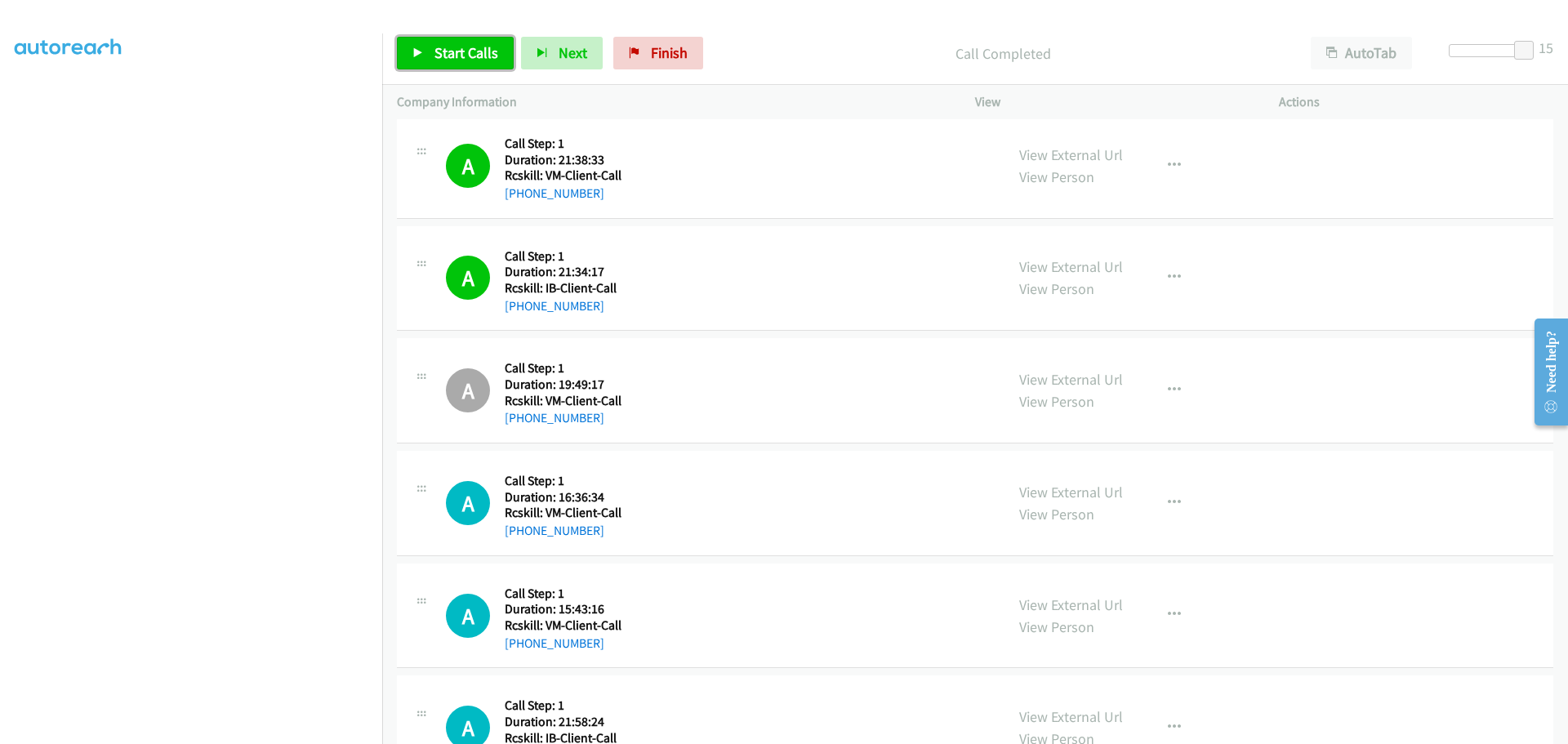
click at [468, 53] on span "Start Calls" at bounding box center [466, 52] width 64 height 18
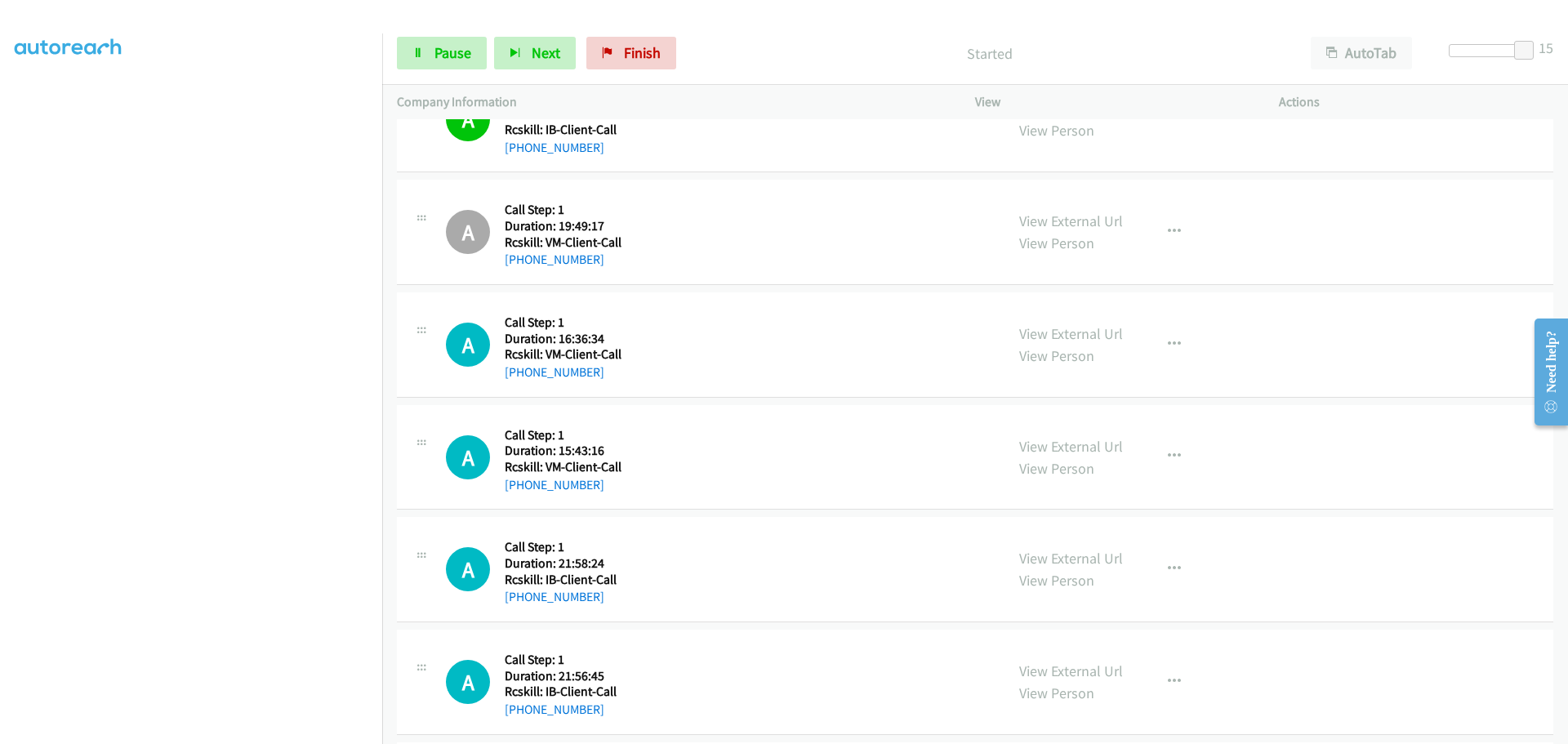
scroll to position [735, 0]
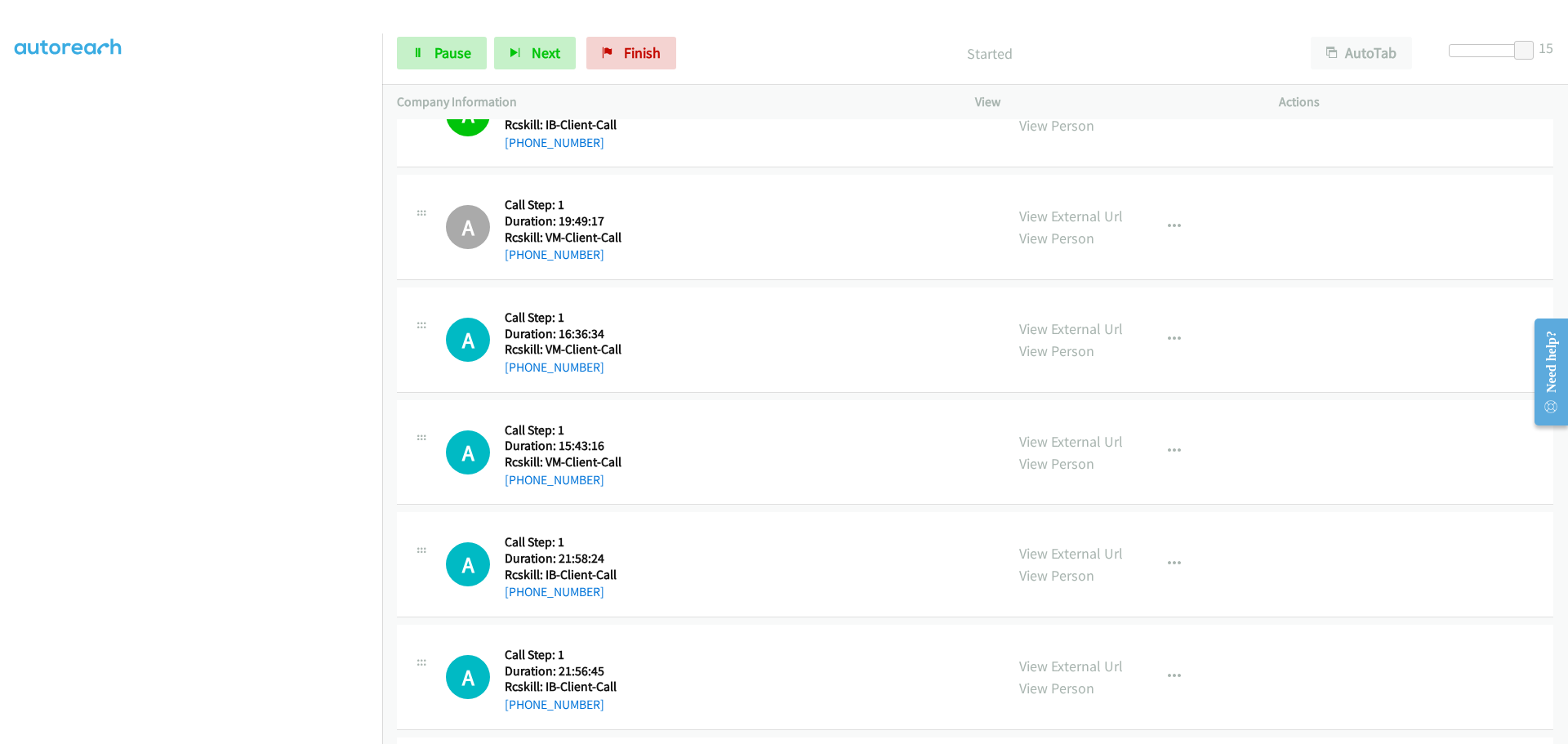
click at [835, 349] on div "A Callback Scheduled Call Step: 1 America/New_York Duration: 16:36:34 Rcskill: …" at bounding box center [717, 340] width 544 height 75
drag, startPoint x: 604, startPoint y: 368, endPoint x: 505, endPoint y: 368, distance: 99.0
click at [505, 368] on div "[PHONE_NUMBER]" at bounding box center [562, 367] width 117 height 19
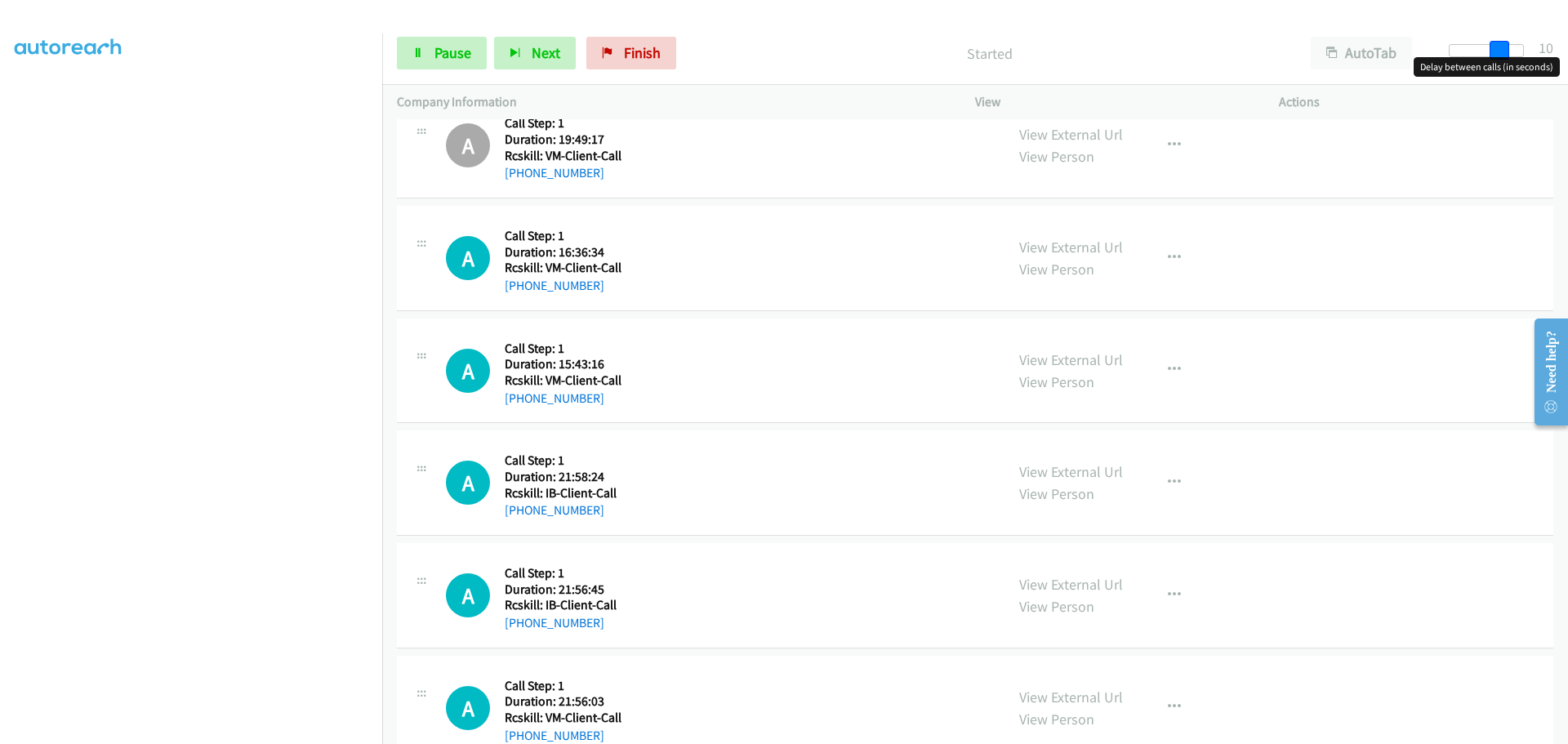
drag, startPoint x: 1519, startPoint y: 52, endPoint x: 1494, endPoint y: 52, distance: 25.0
click at [1494, 52] on span at bounding box center [1500, 51] width 19 height 19
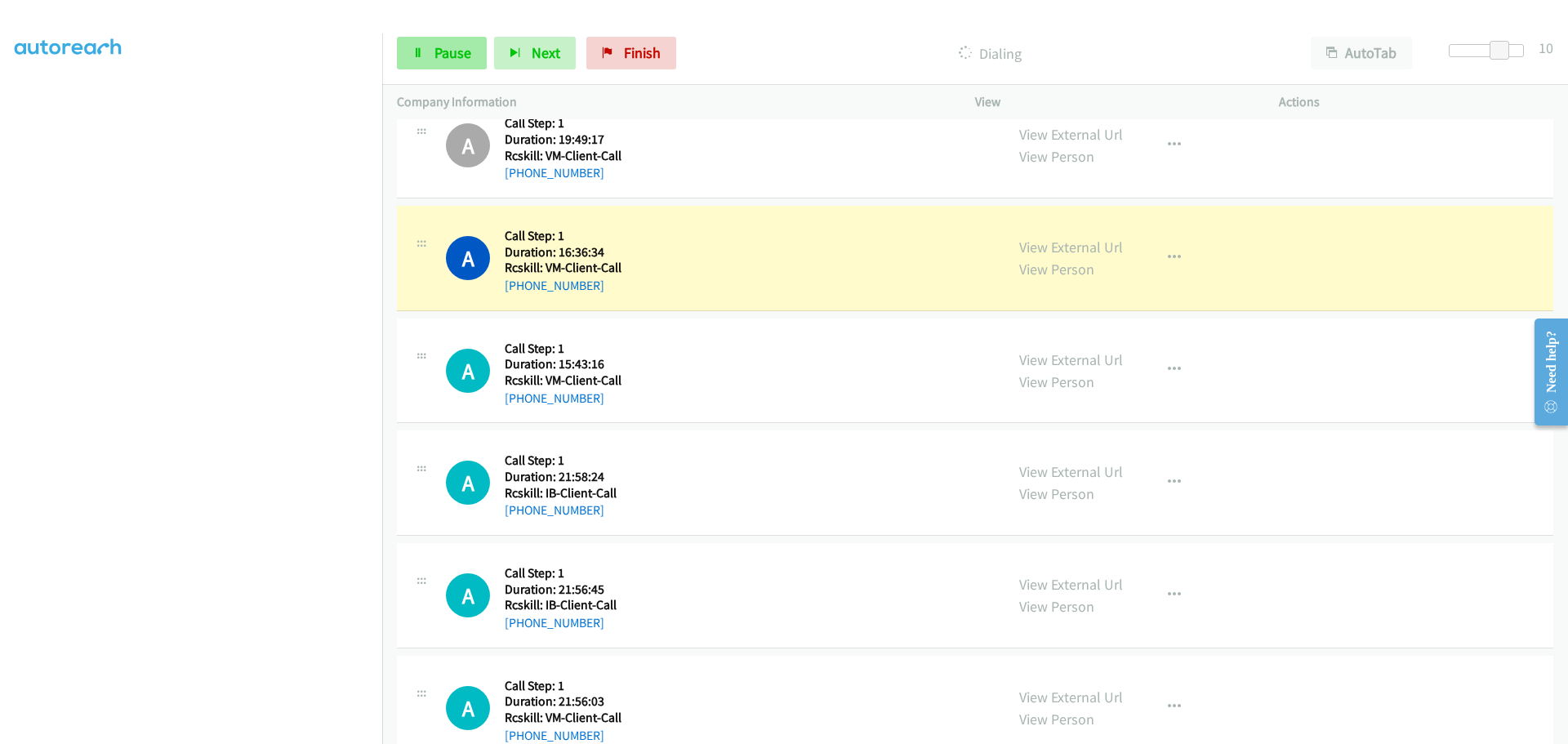
click at [436, 53] on span "Pause" at bounding box center [453, 52] width 37 height 18
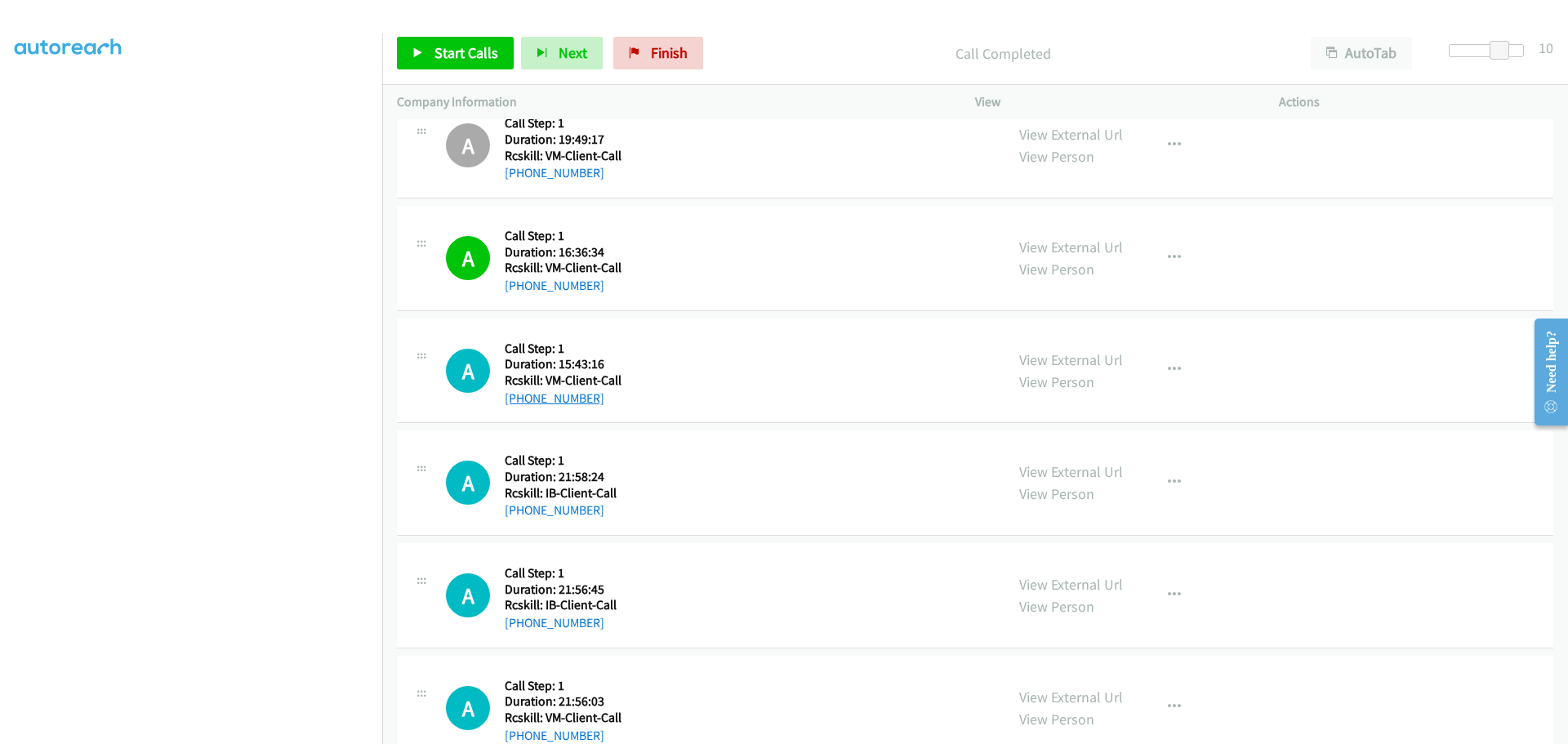
drag, startPoint x: 599, startPoint y: 400, endPoint x: 523, endPoint y: 393, distance: 76.3
click at [523, 393] on div "[PHONE_NUMBER]" at bounding box center [562, 399] width 117 height 19
copy link "[PHONE_NUMBER]"
click at [461, 53] on span "Start Calls" at bounding box center [466, 52] width 64 height 18
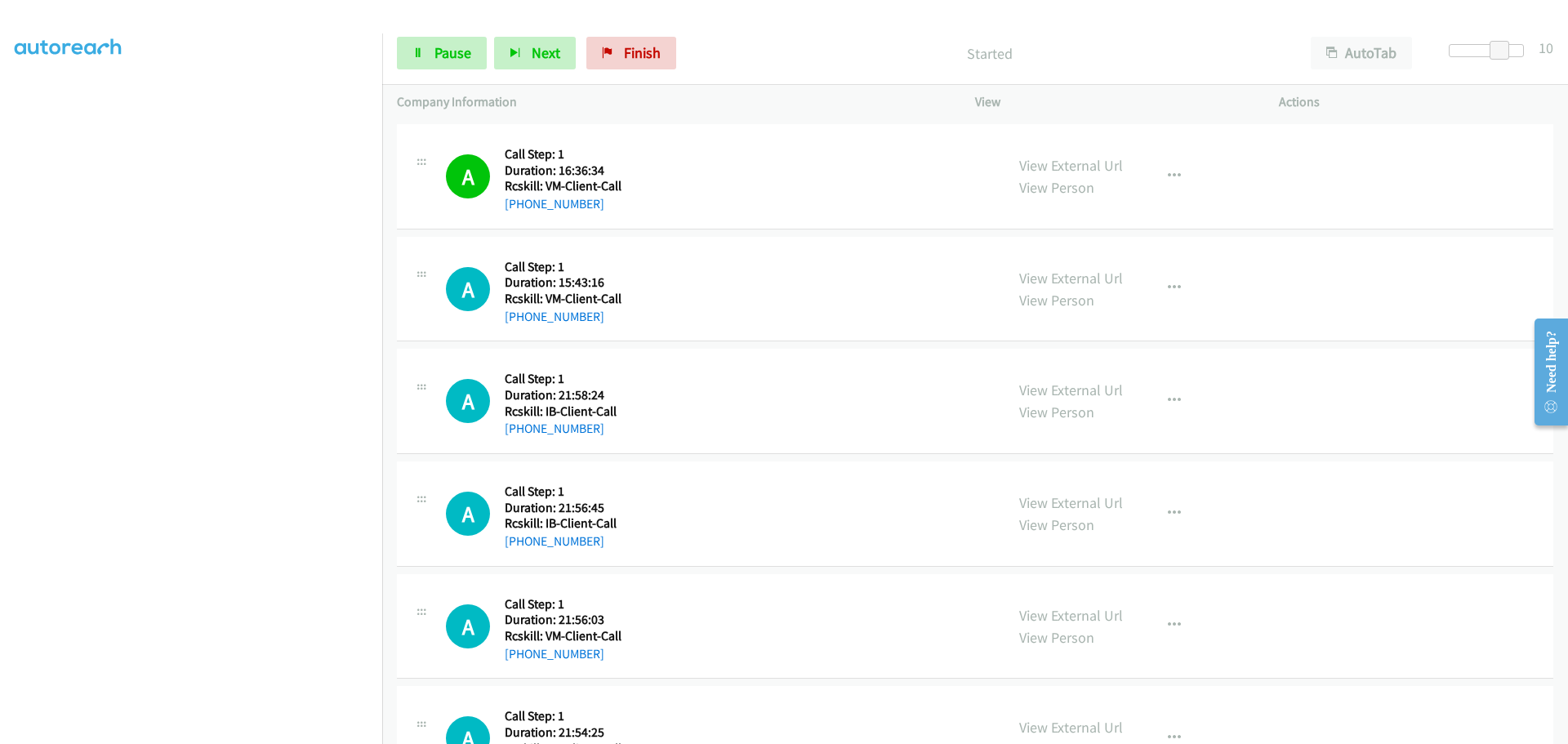
scroll to position [981, 0]
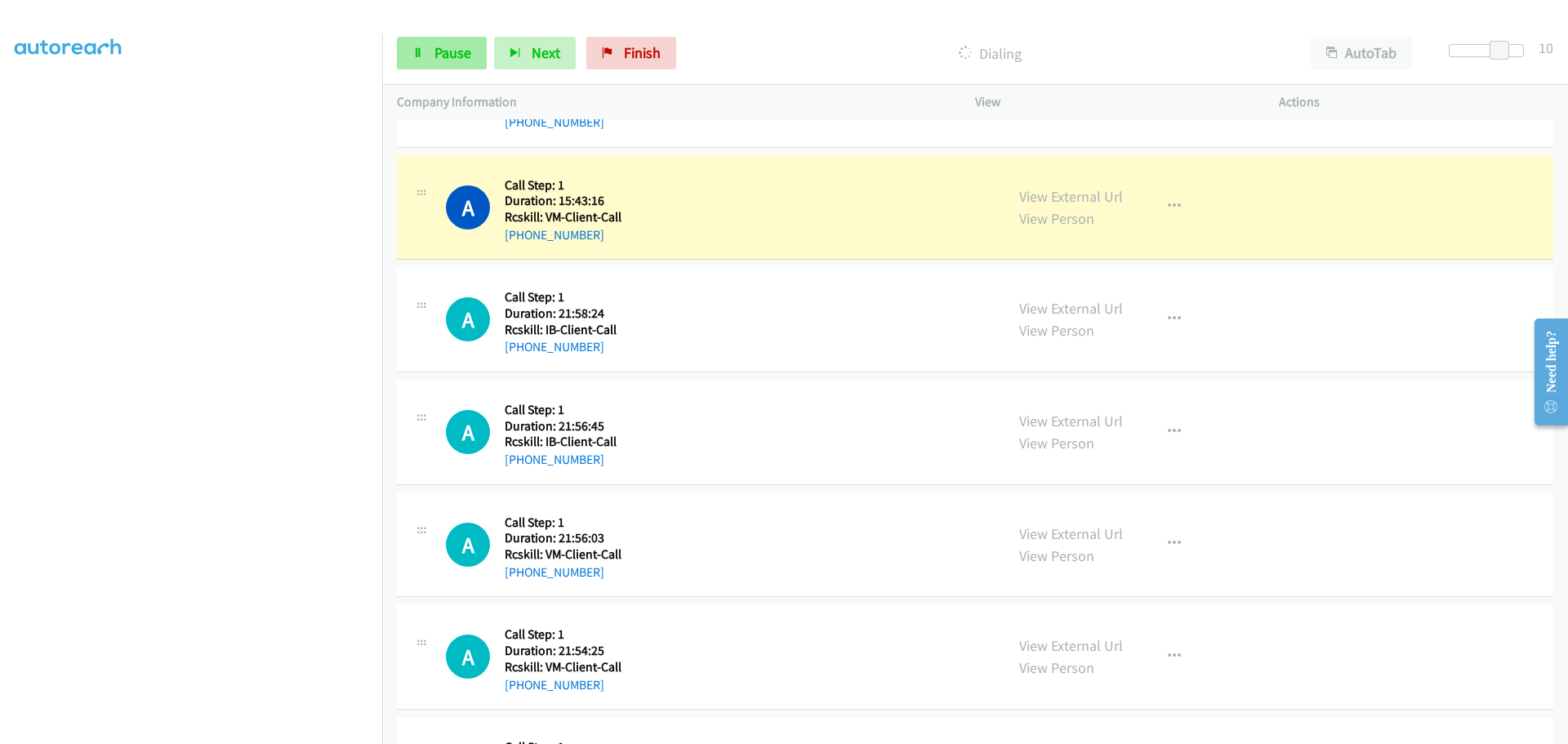
click at [425, 51] on link "Pause" at bounding box center [441, 53] width 90 height 32
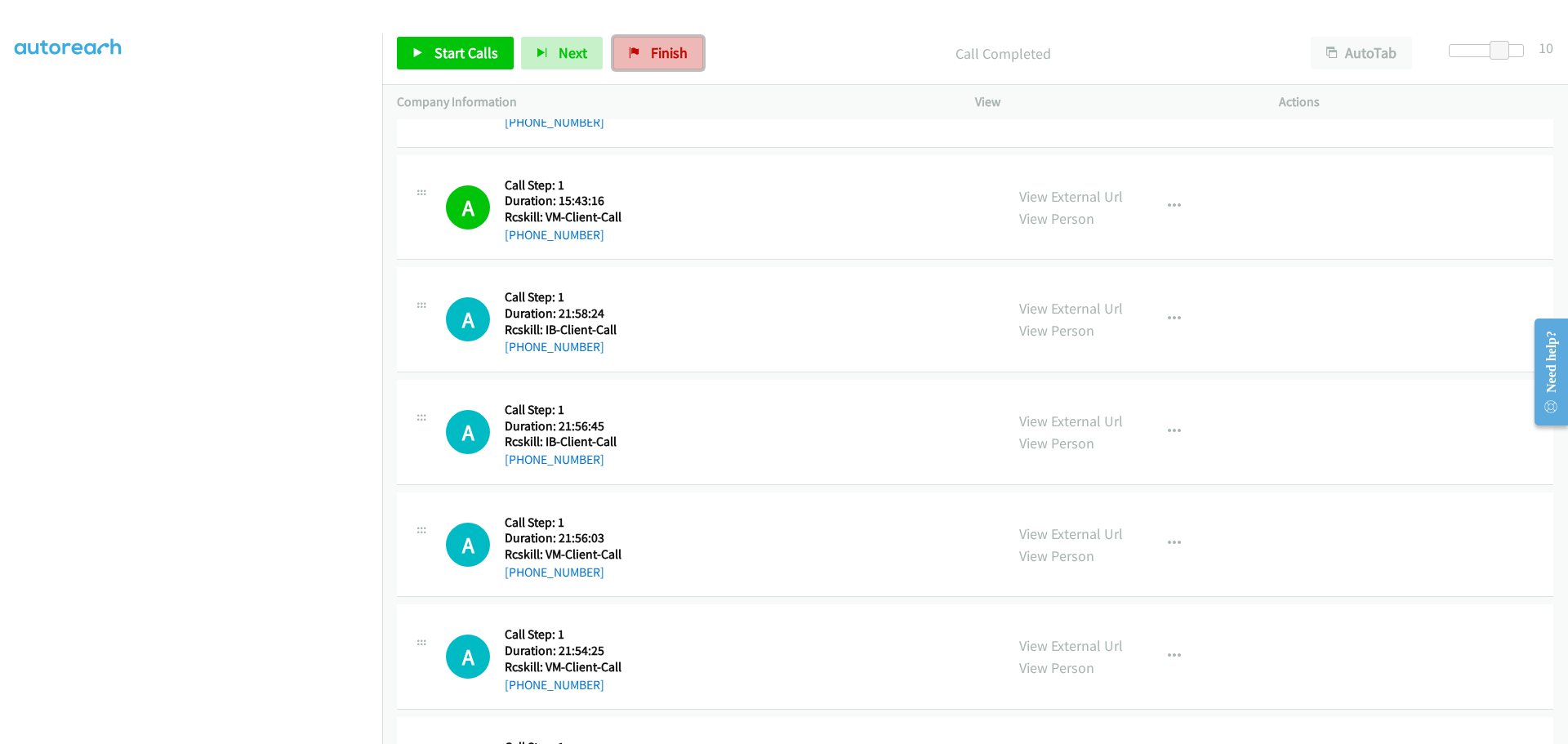
click at [641, 50] on link "Finish" at bounding box center [658, 53] width 90 height 32
